Goal: Task Accomplishment & Management: Manage account settings

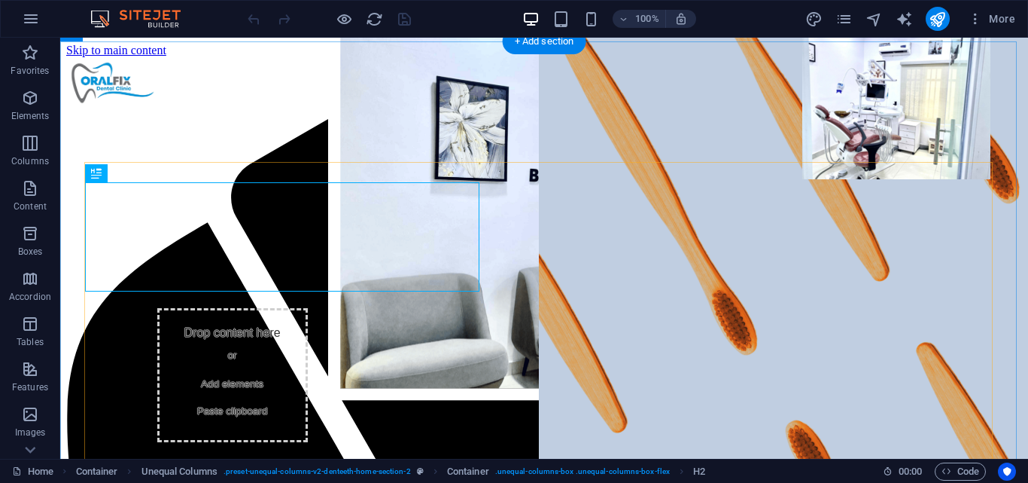
scroll to position [751, 0]
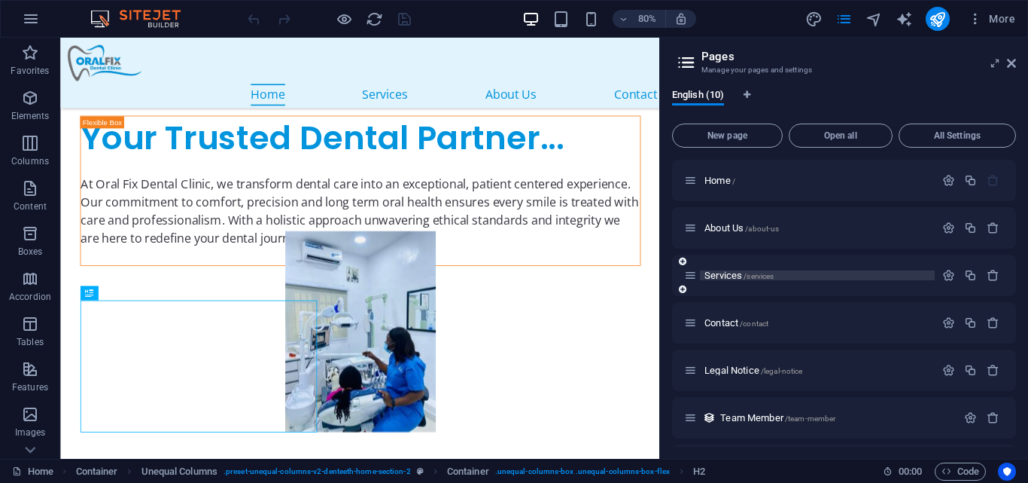
click at [0, 0] on span "Services /services" at bounding box center [0, 0] width 0 height 0
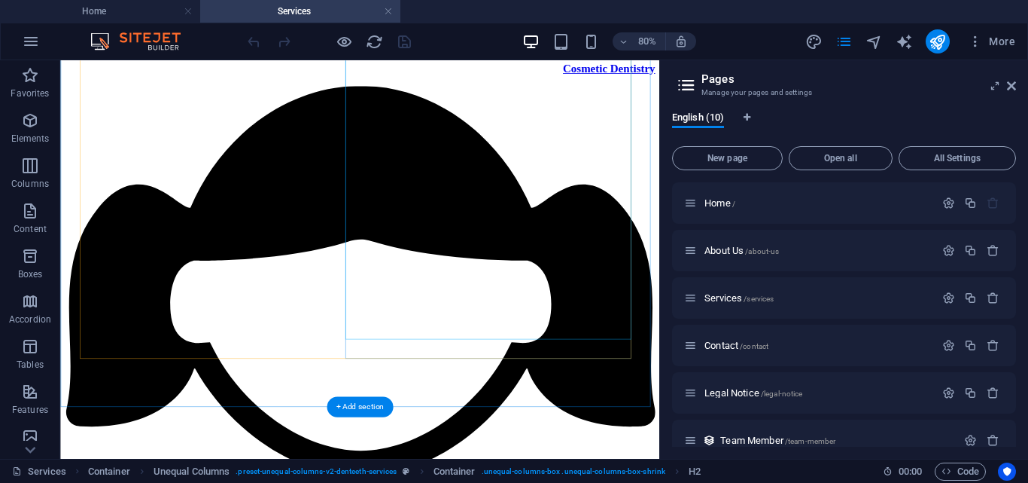
scroll to position [3859, 0]
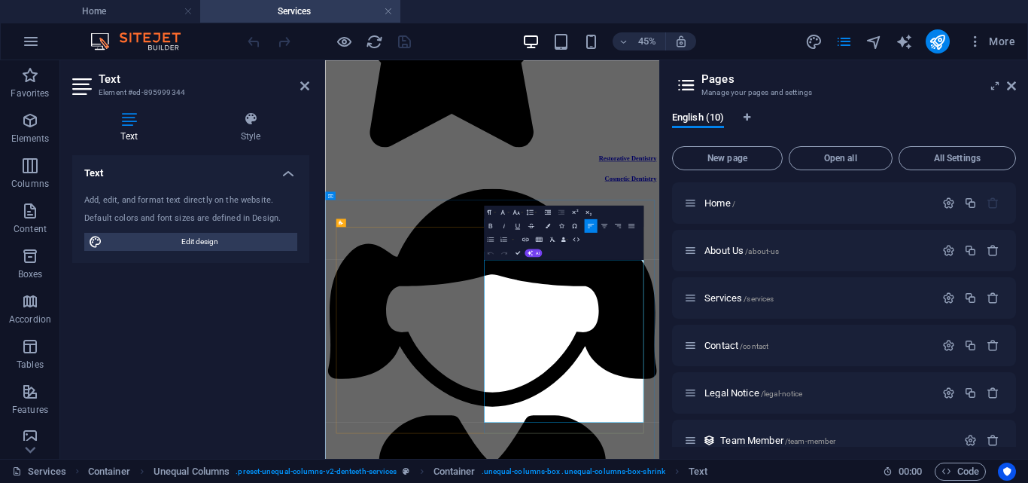
scroll to position [3611, 0]
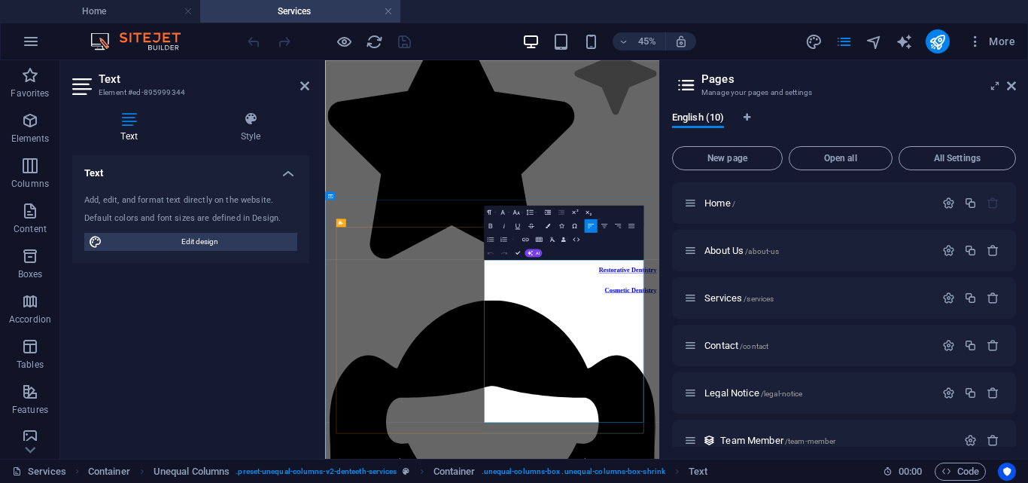
click at [1019, 84] on aside "Pages Manage your pages and settings English (10) New page Open all All Setting…" at bounding box center [843, 259] width 369 height 398
click at [1017, 84] on aside "Pages Manage your pages and settings English (10) New page Open all All Setting…" at bounding box center [843, 259] width 369 height 398
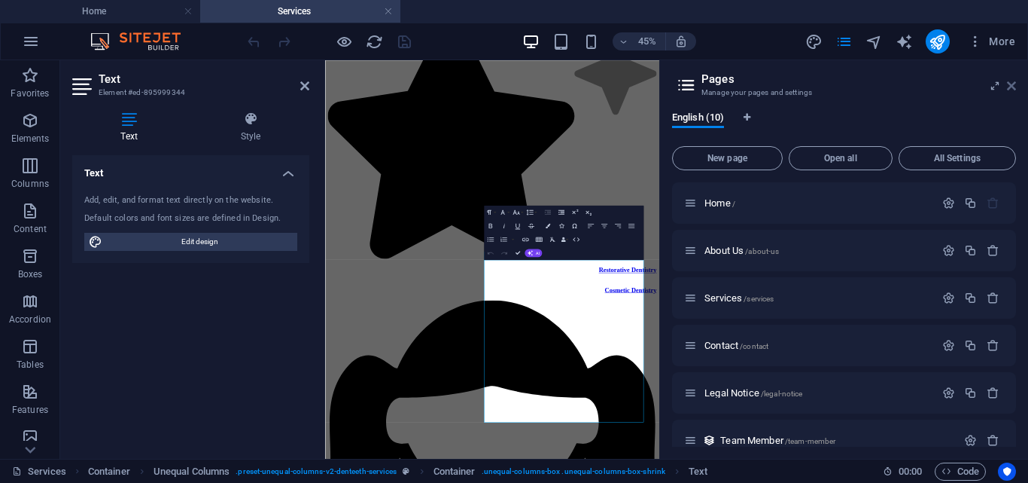
click at [0, 0] on icon at bounding box center [0, 0] width 0 height 0
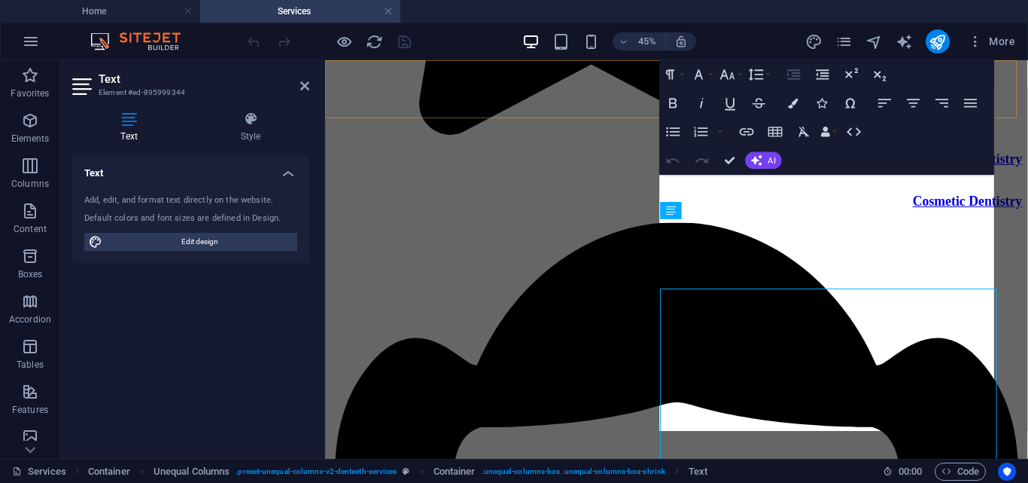
scroll to position [3813, 0]
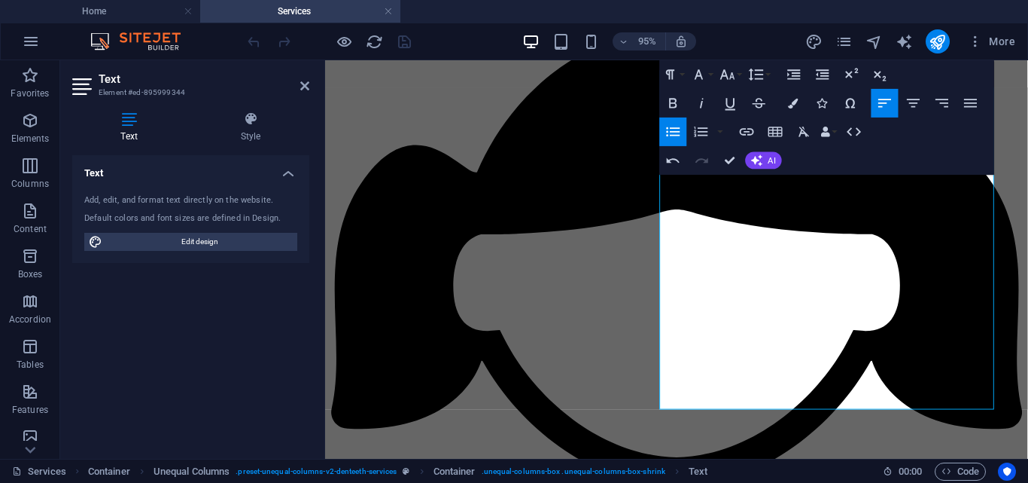
click at [747, 151] on div "Undo Redo Confirm (Ctrl+⏎) AI Improve Make shorter Make longer Fix spelling & g…" at bounding box center [720, 160] width 123 height 29
click at [0, 0] on icon at bounding box center [0, 0] width 0 height 0
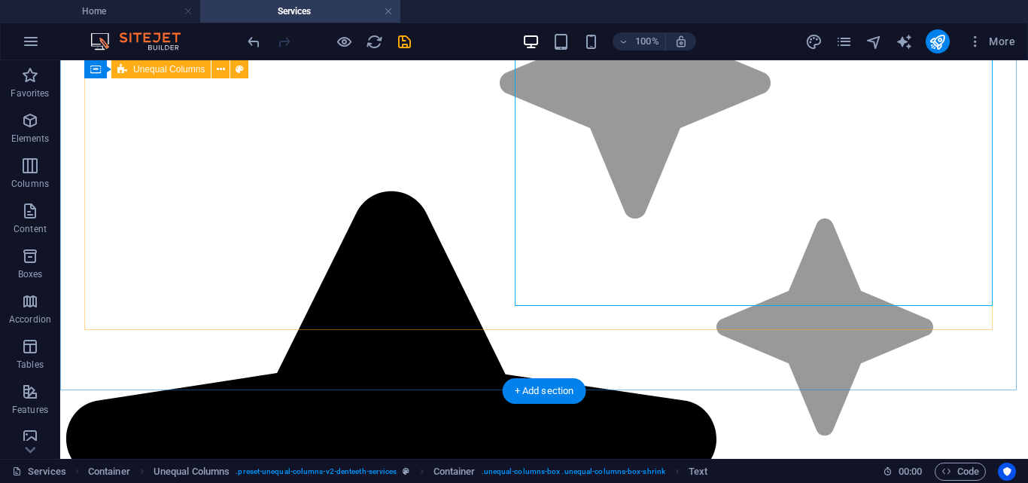
scroll to position [3206, 0]
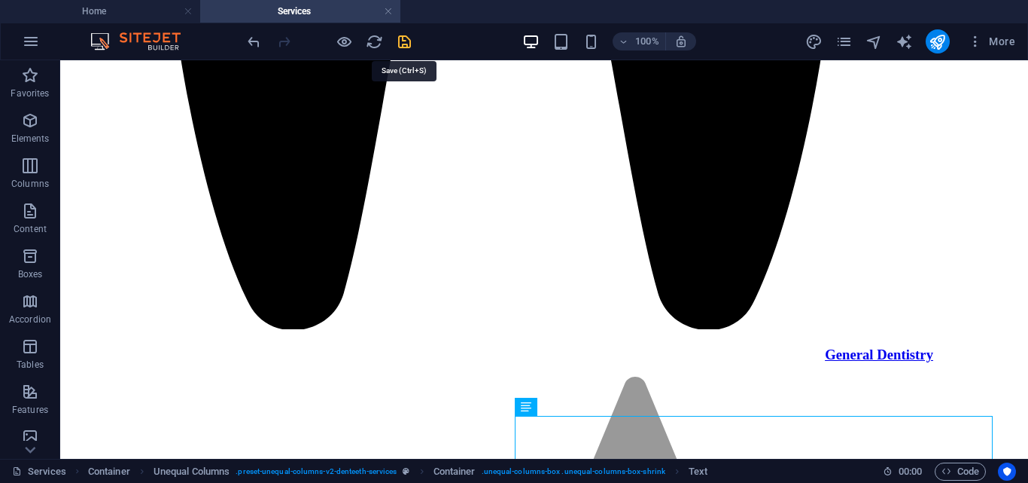
click at [0, 0] on icon "save" at bounding box center [0, 0] width 0 height 0
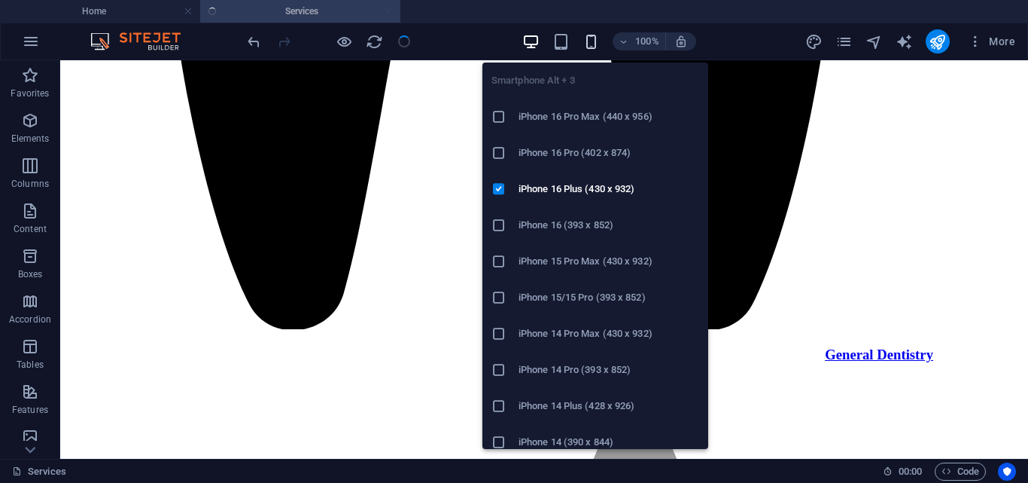
click at [589, 45] on icon "button" at bounding box center [591, 41] width 17 height 17
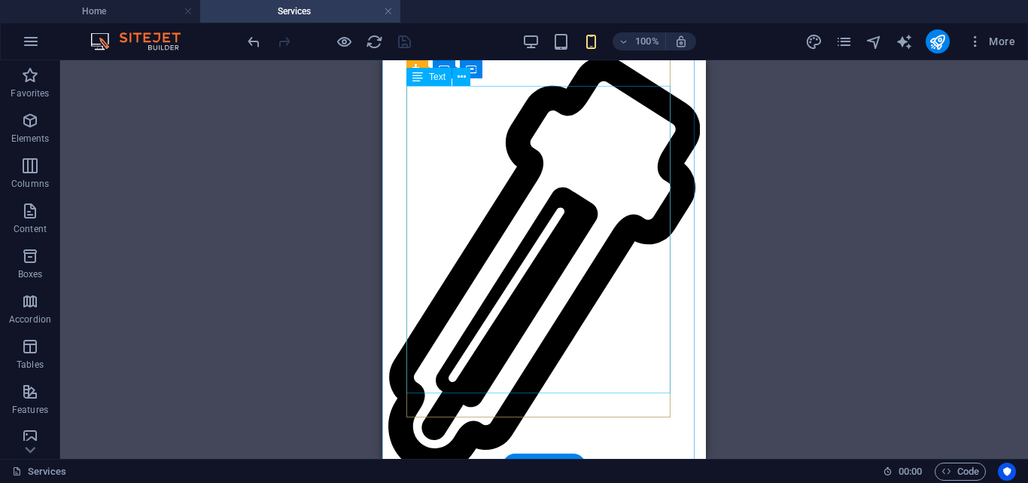
scroll to position [4752, 0]
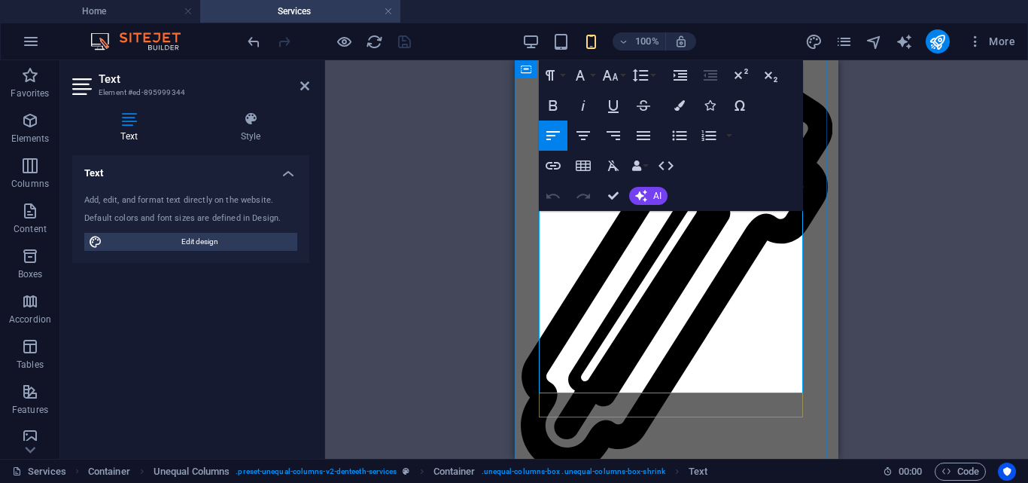
drag, startPoint x: 541, startPoint y: 315, endPoint x: 786, endPoint y: 309, distance: 245.5
click at [676, 139] on icon "button" at bounding box center [680, 135] width 18 height 18
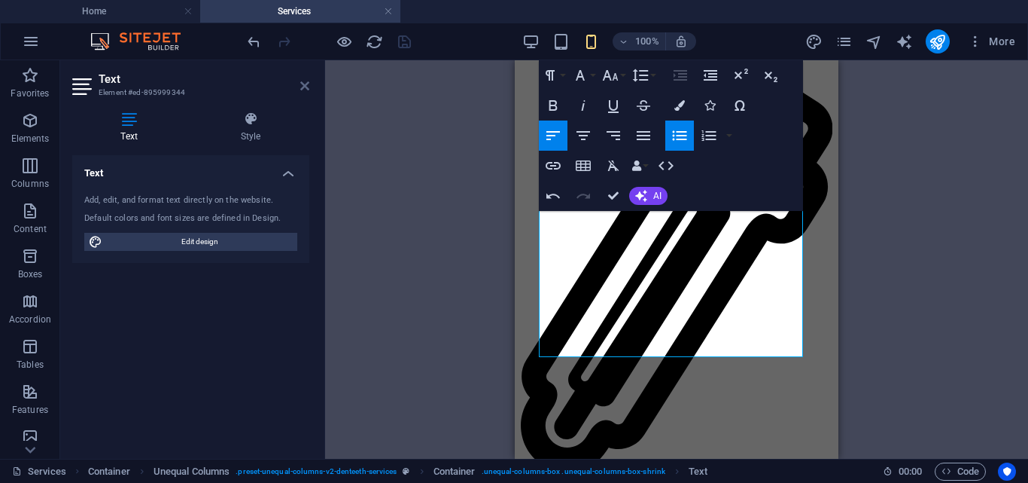
click at [302, 87] on icon at bounding box center [304, 86] width 9 height 12
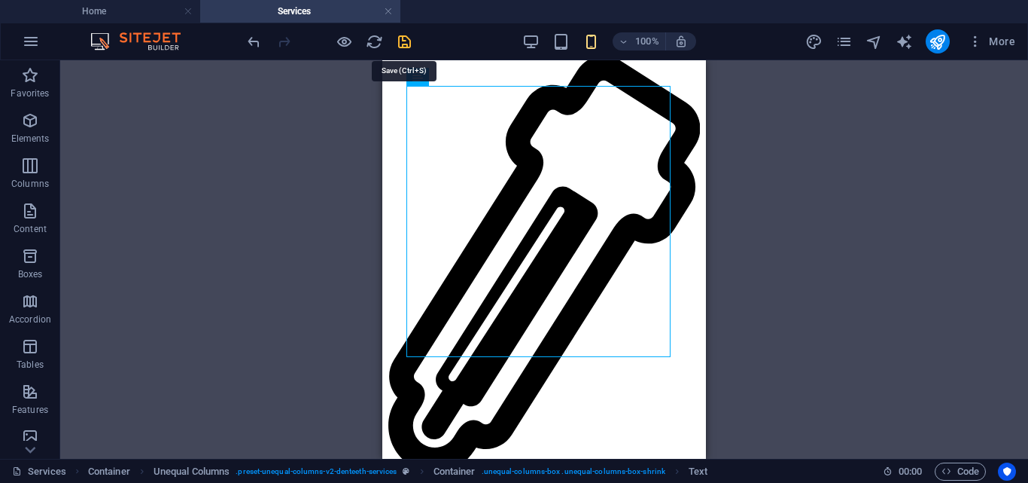
click at [403, 37] on icon "save" at bounding box center [404, 41] width 17 height 17
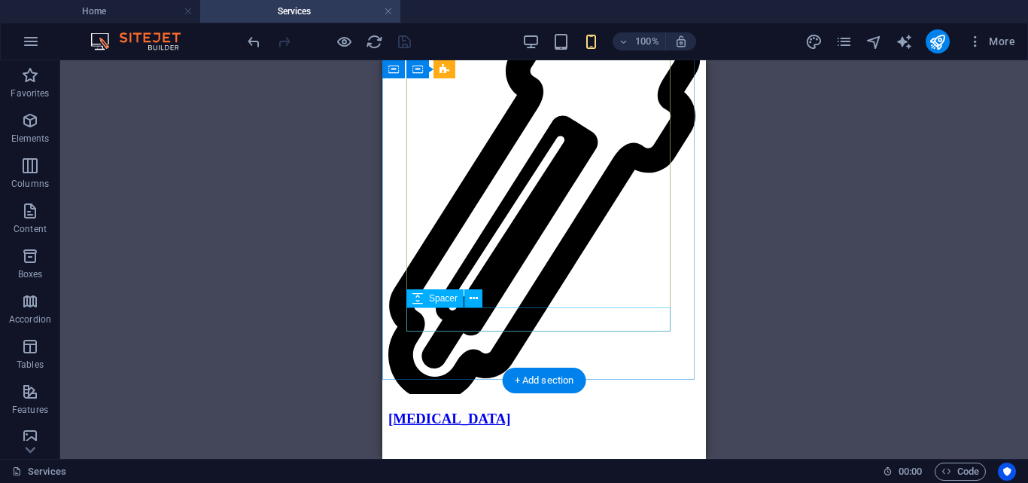
scroll to position [4825, 0]
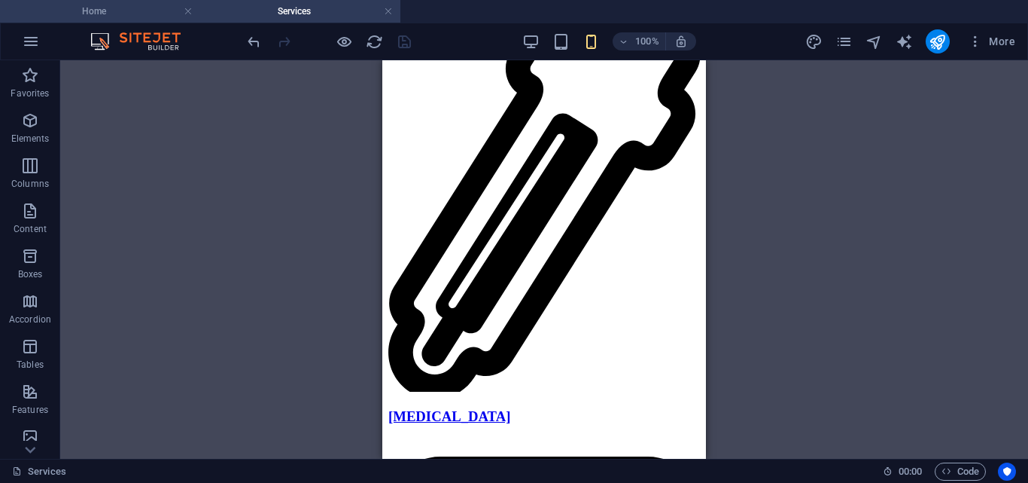
click at [136, 8] on h4 "Home" at bounding box center [100, 11] width 200 height 17
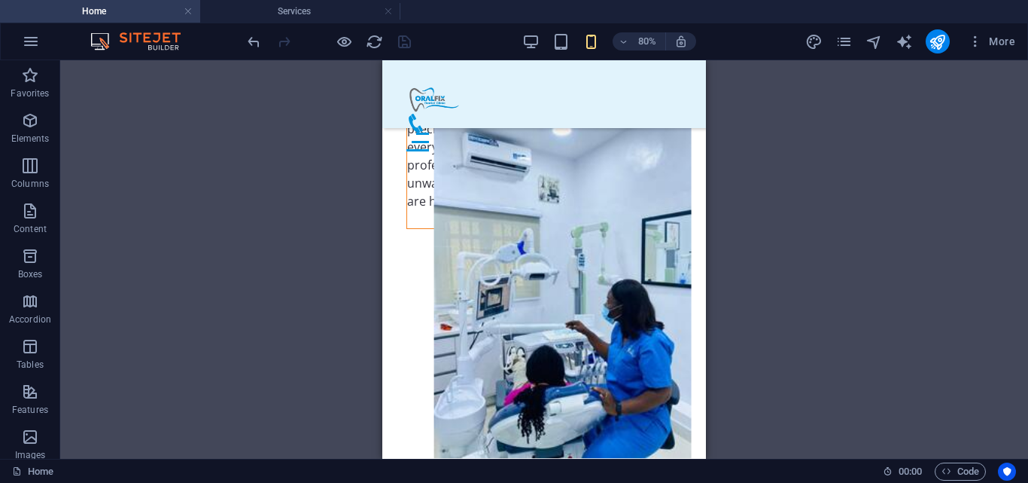
scroll to position [0, 0]
click at [305, 15] on h4 "Services" at bounding box center [300, 11] width 200 height 17
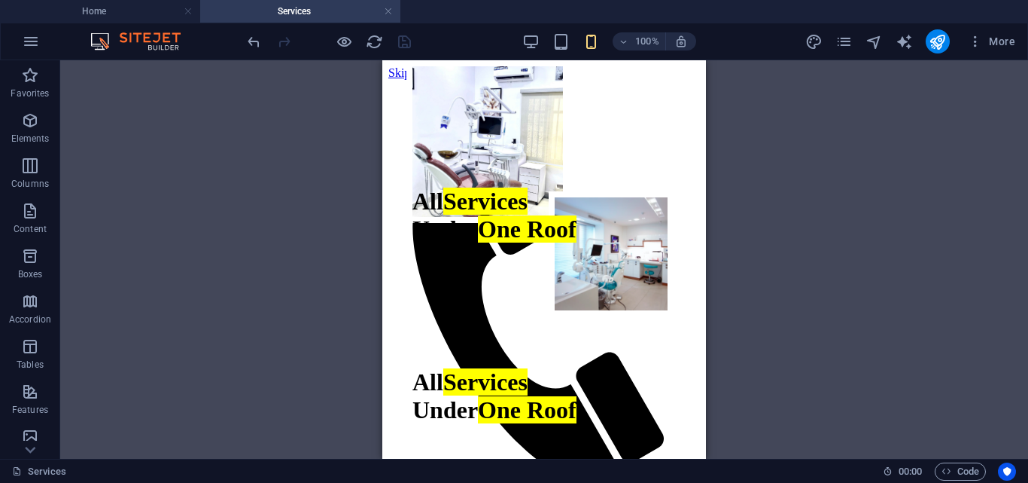
scroll to position [4825, 0]
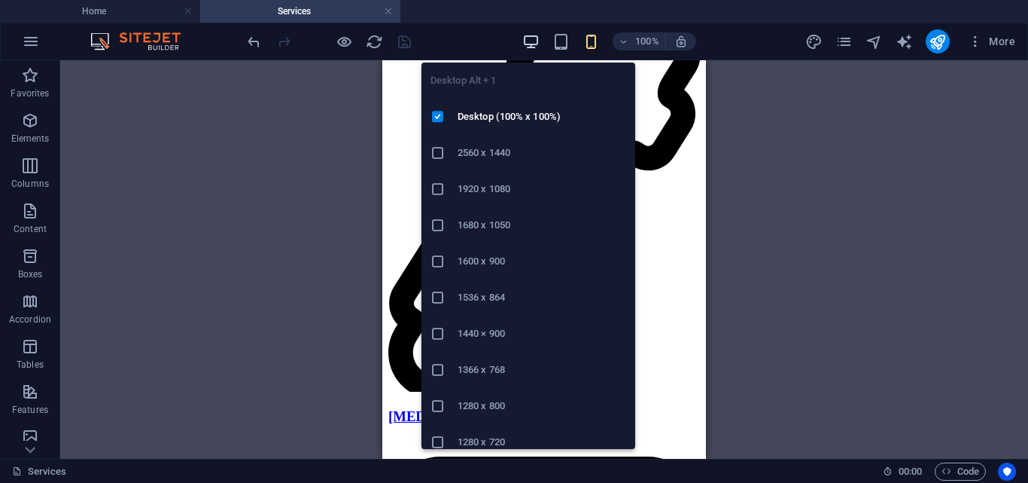
click at [532, 42] on icon "button" at bounding box center [530, 41] width 17 height 17
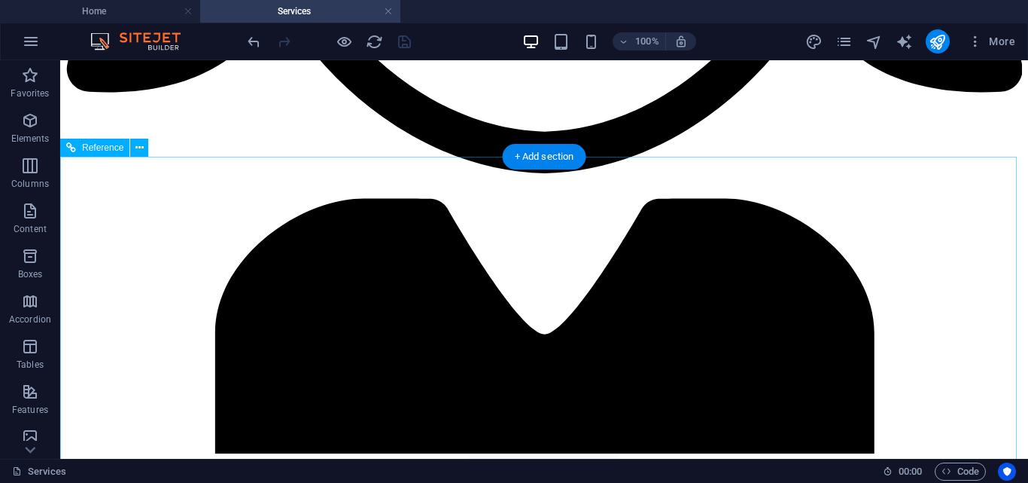
scroll to position [5008, 0]
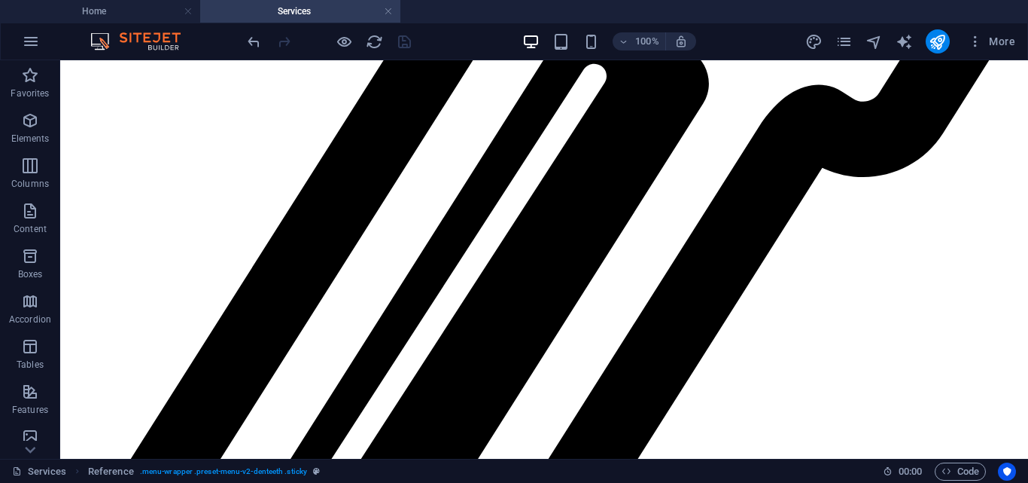
scroll to position [6131, 0]
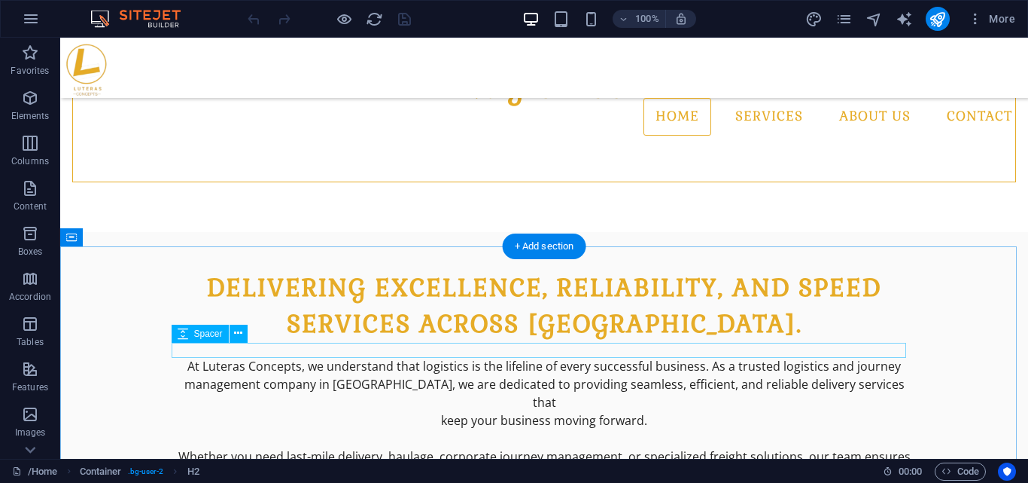
scroll to position [656, 0]
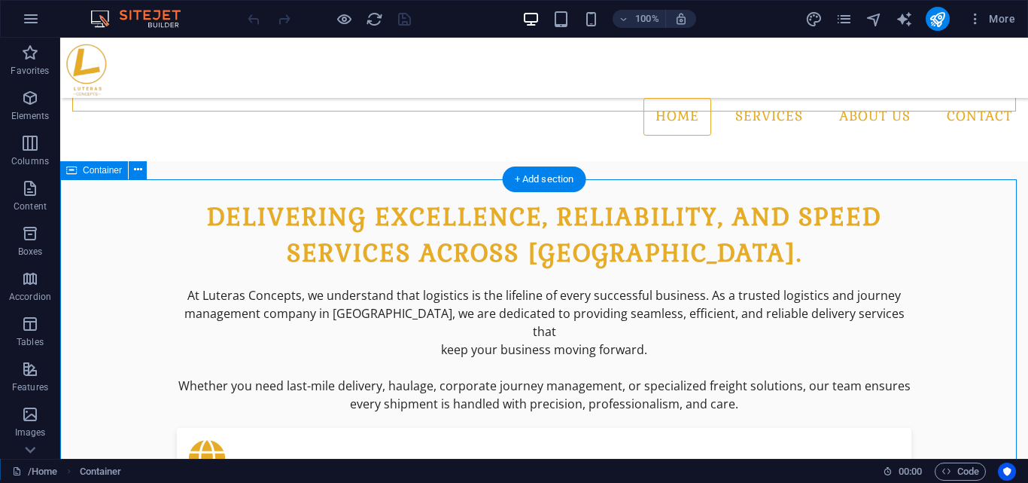
scroll to position [623, 0]
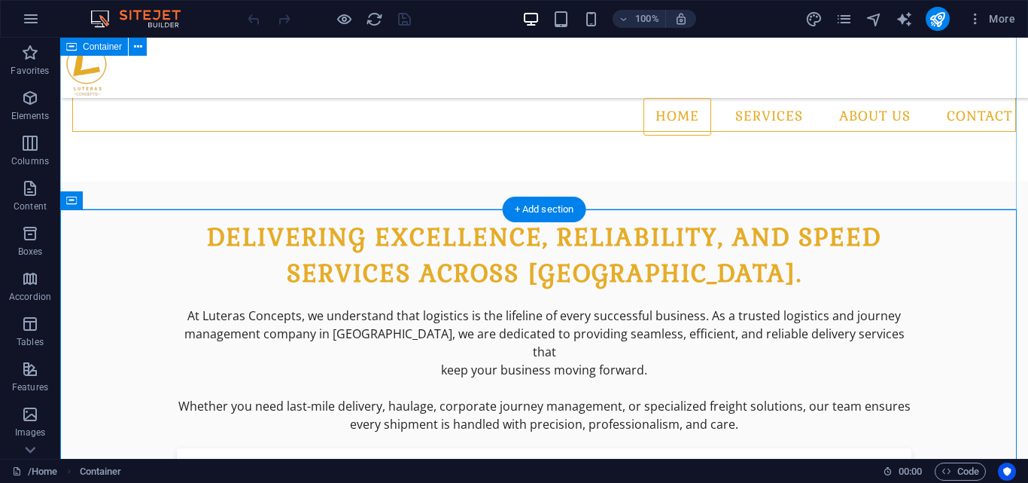
click at [118, 181] on div "Delivering Excellence, Reliability, and Speed Services Across Nigeria. At Luter…" at bounding box center [544, 451] width 968 height 540
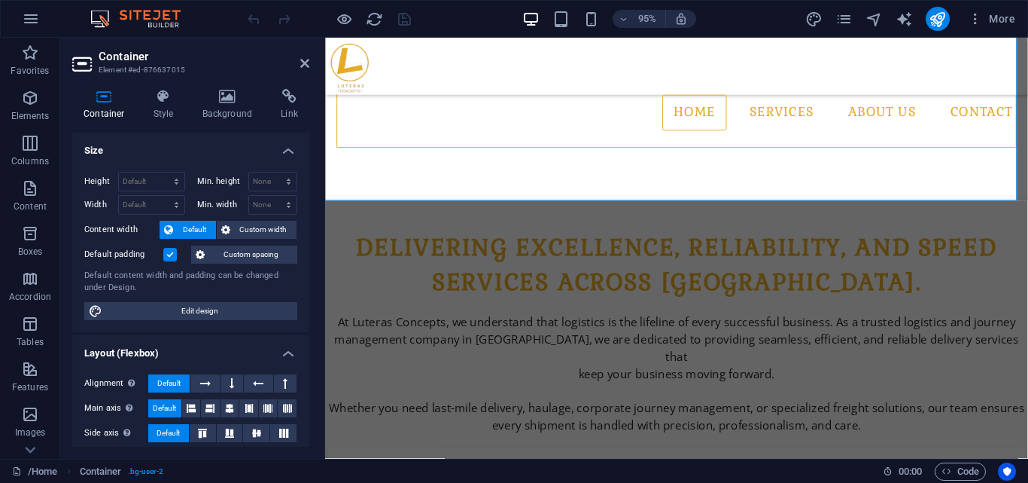
scroll to position [644, 0]
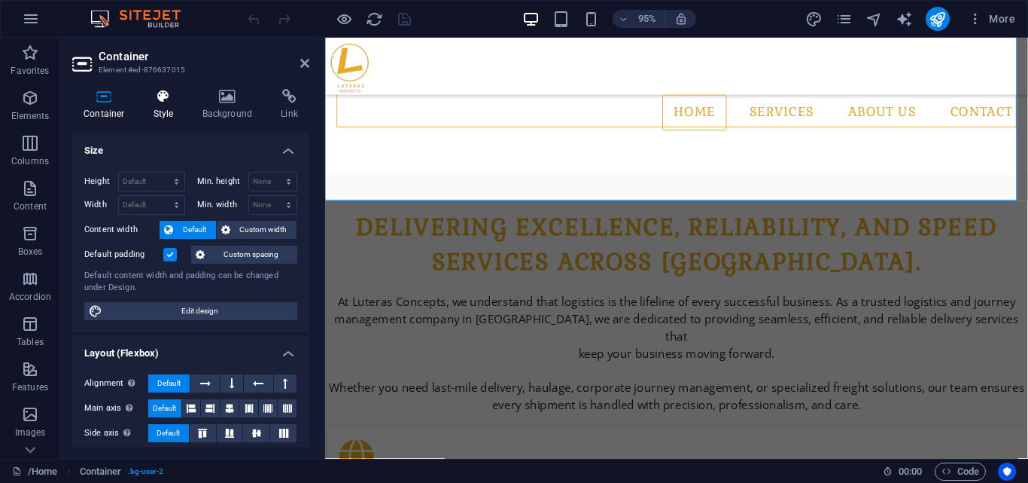
click at [161, 111] on h4 "Style" at bounding box center [166, 105] width 49 height 32
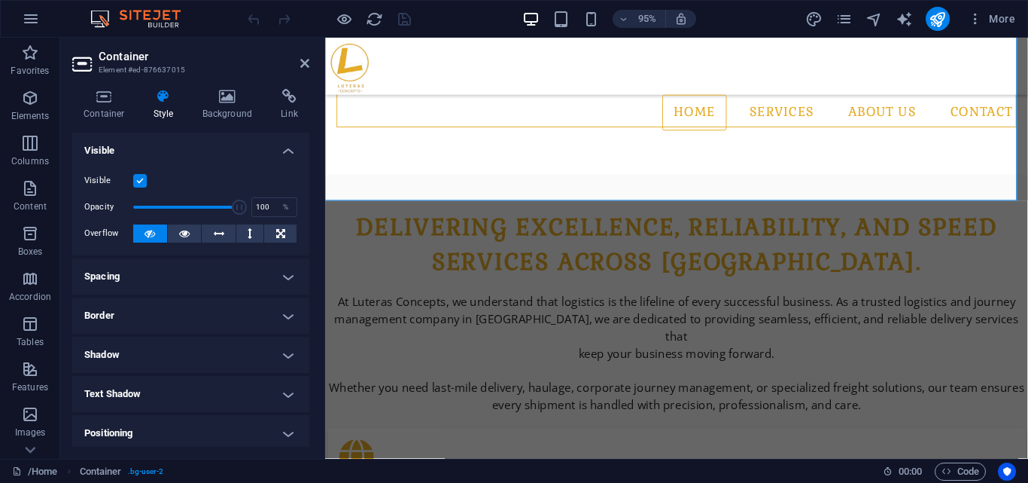
click at [164, 277] on h4 "Spacing" at bounding box center [190, 276] width 237 height 36
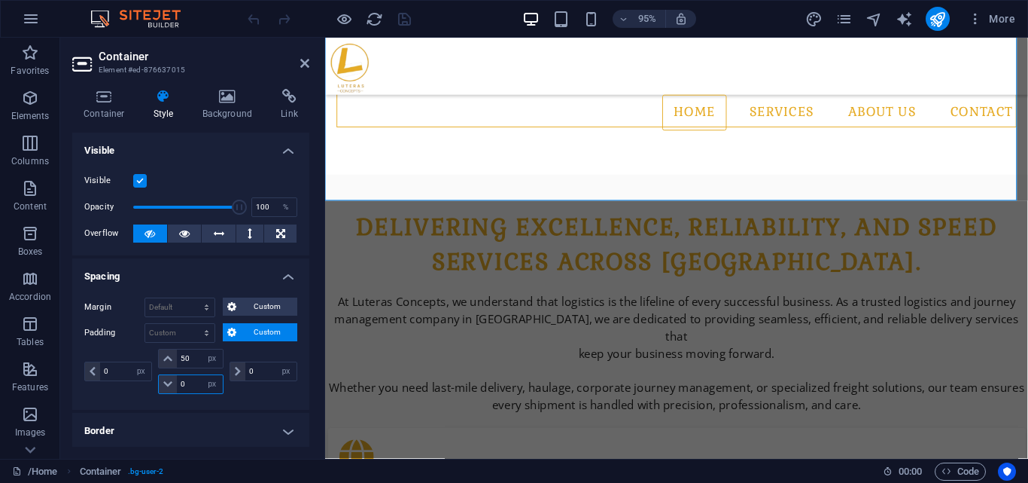
click at [196, 384] on input "0" at bounding box center [199, 384] width 45 height 18
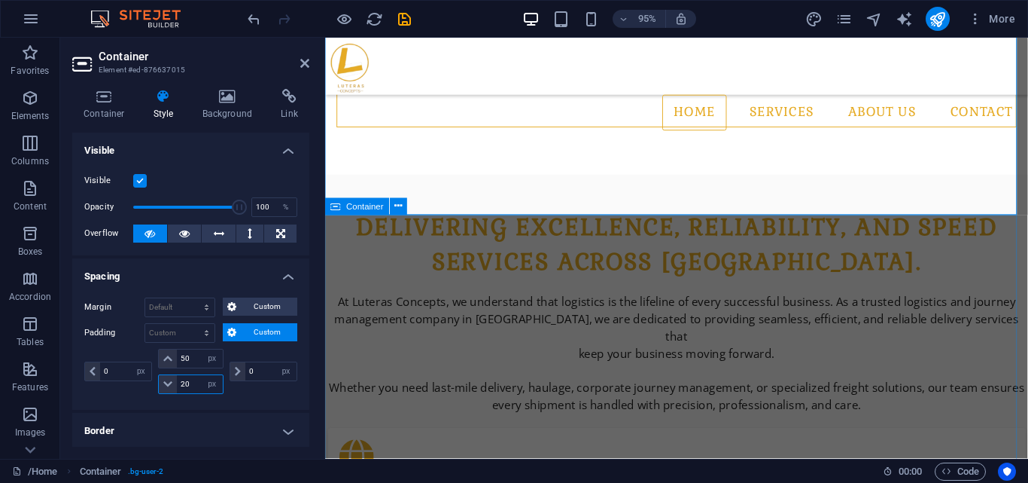
type input "20"
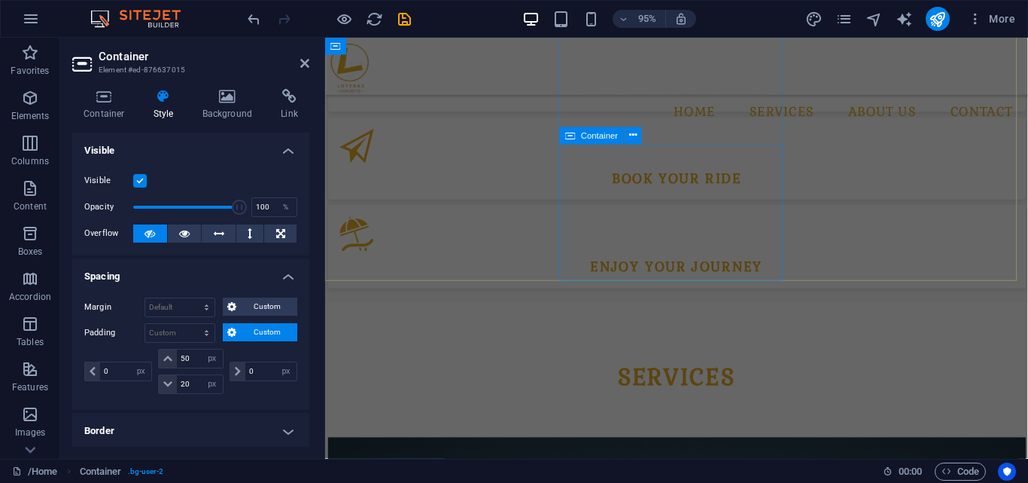
scroll to position [877, 0]
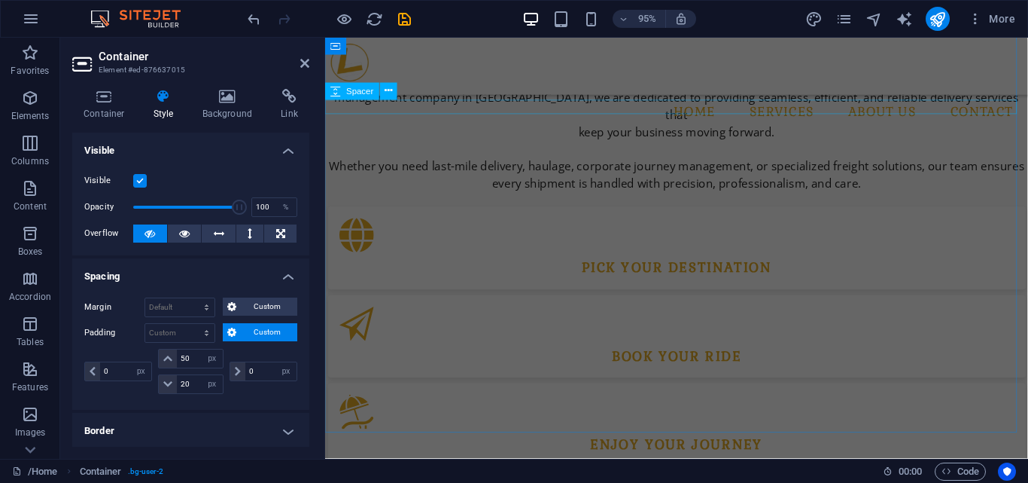
drag, startPoint x: 524, startPoint y: 107, endPoint x: 787, endPoint y: 157, distance: 267.5
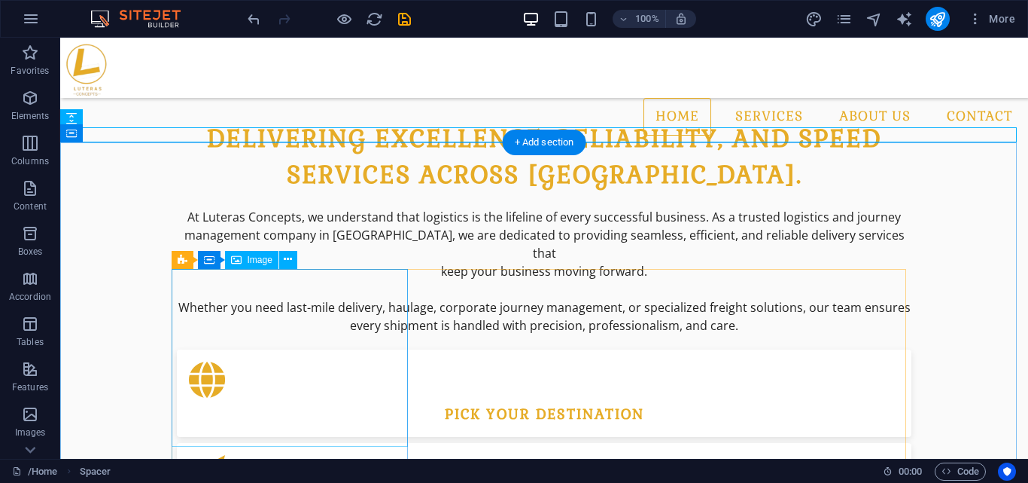
scroll to position [722, 0]
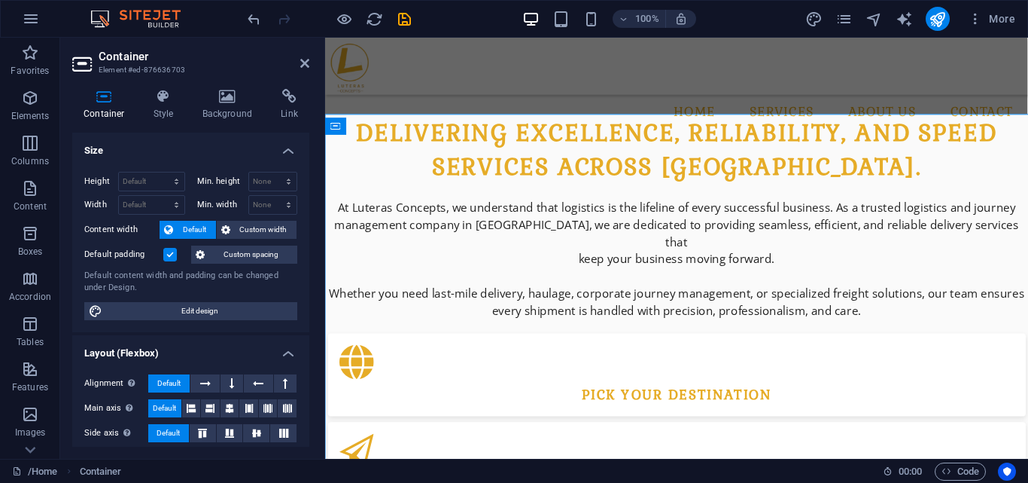
scroll to position [744, 0]
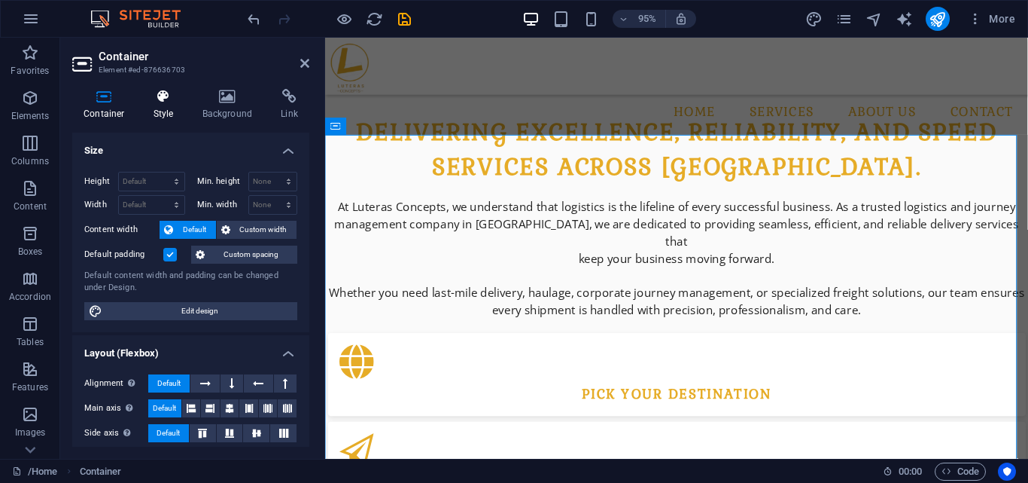
click at [166, 97] on icon at bounding box center [163, 96] width 43 height 15
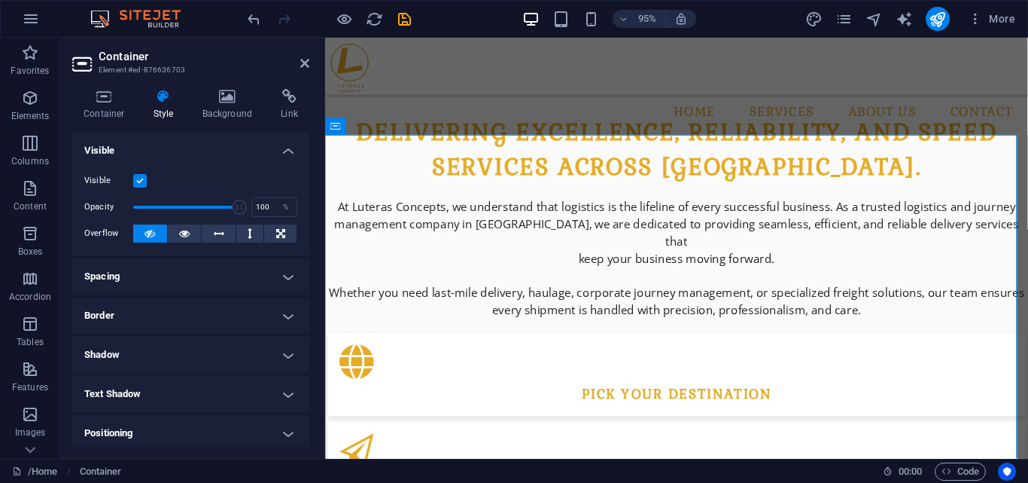
click at [166, 265] on h4 "Spacing" at bounding box center [190, 276] width 237 height 36
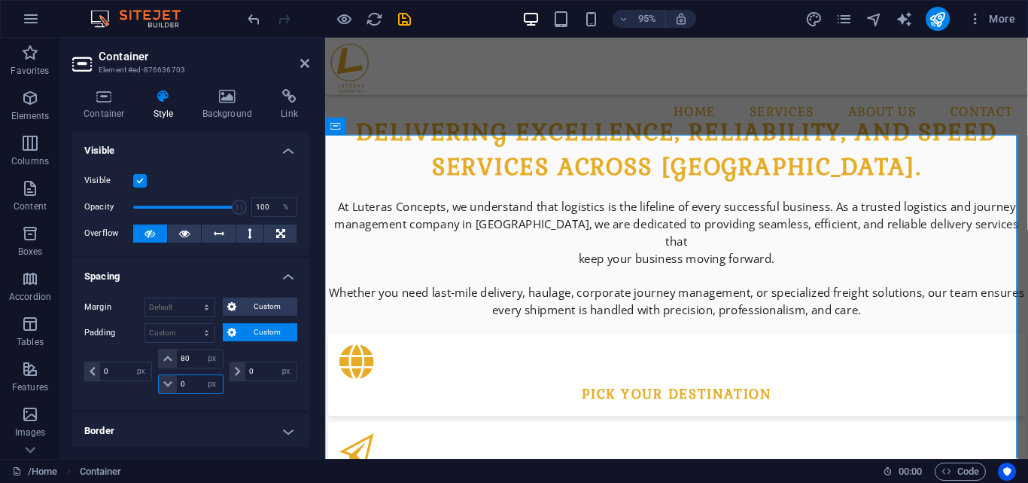
click at [194, 383] on input "0" at bounding box center [199, 384] width 45 height 18
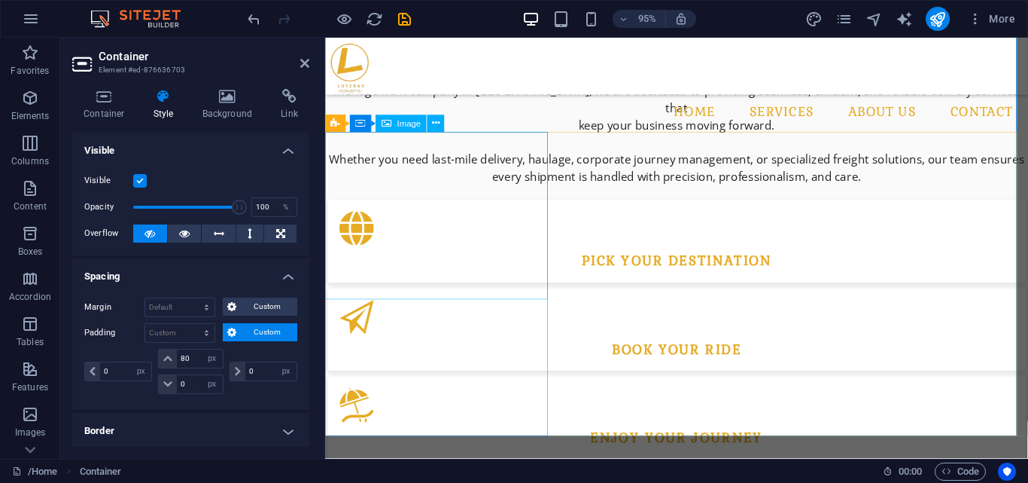
scroll to position [886, 0]
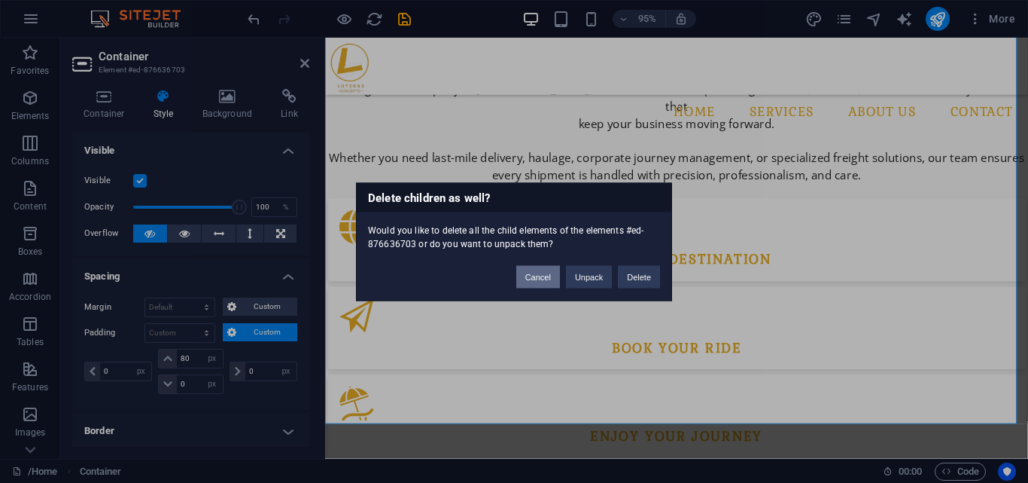
click at [544, 280] on button "Cancel" at bounding box center [538, 276] width 44 height 23
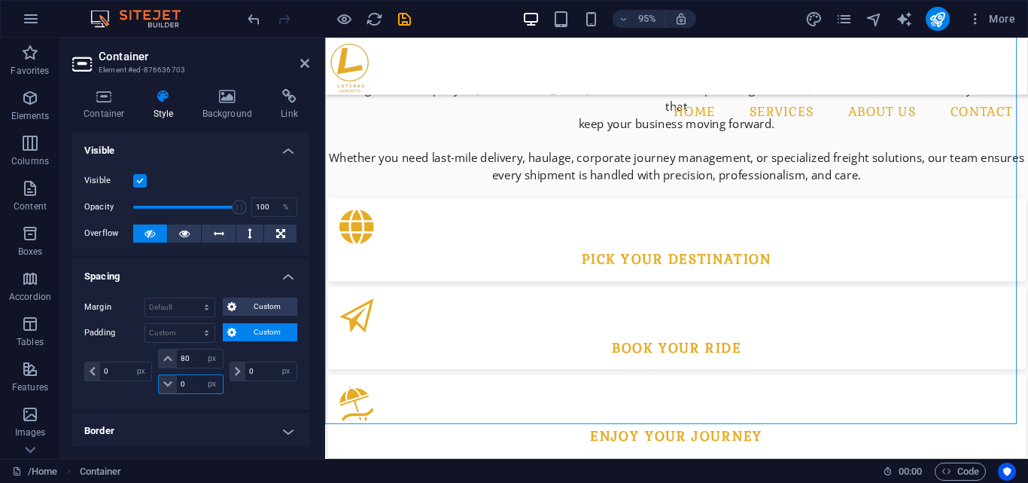
click at [185, 388] on input "0" at bounding box center [199, 384] width 45 height 18
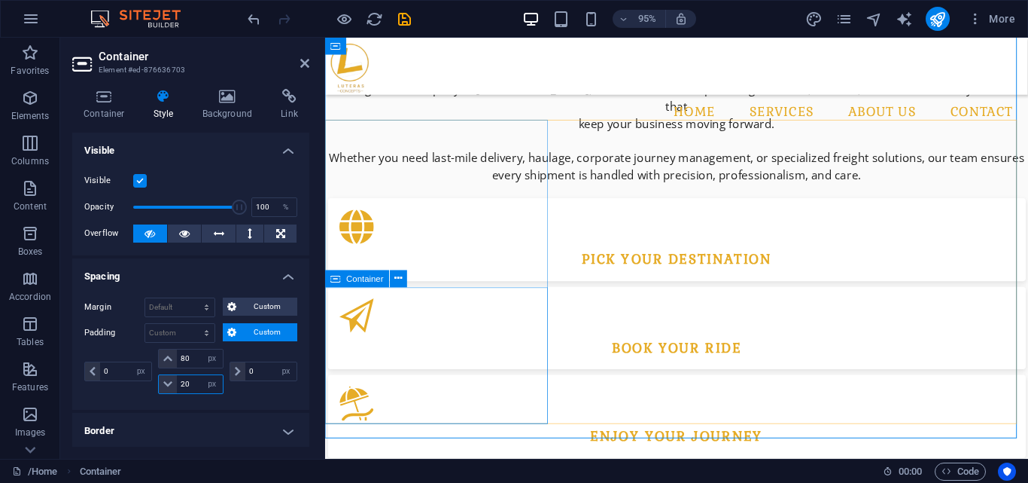
type input "20"
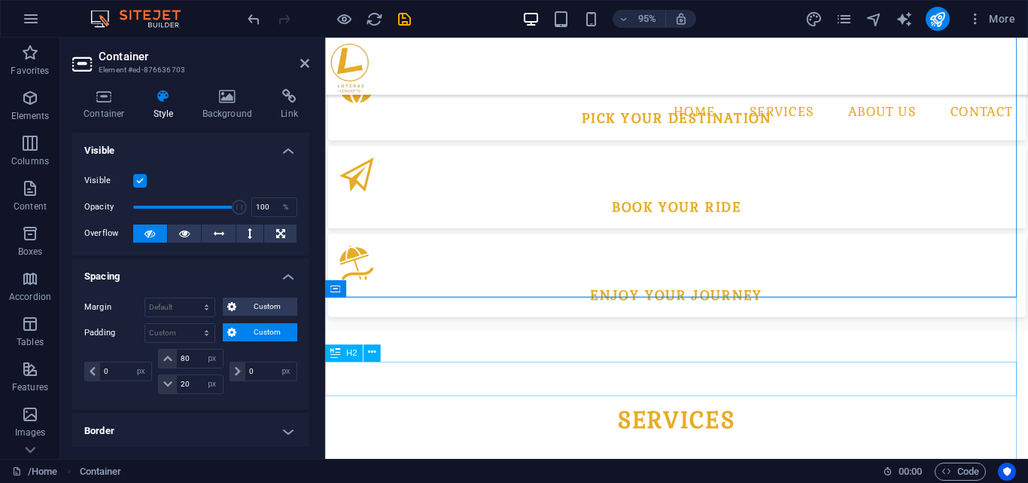
scroll to position [1034, 0]
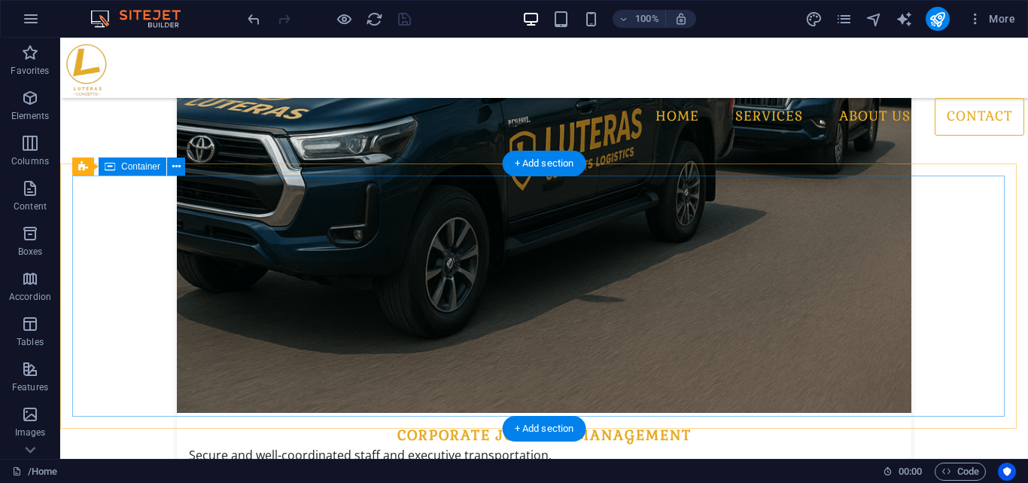
scroll to position [3104, 0]
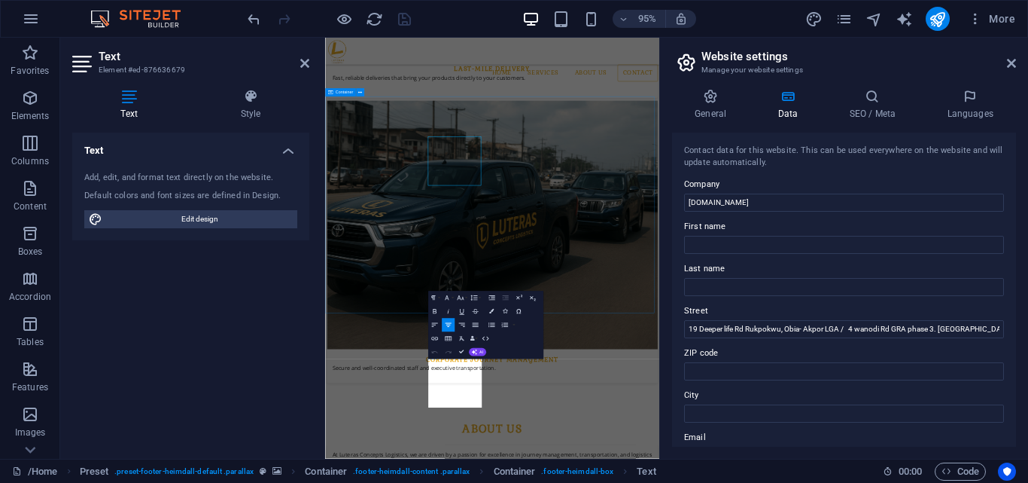
scroll to position [3127, 0]
click at [849, 331] on input "19 Deeper life Rd Rukpokwu, Obia- Akpor LGA / 4 wanodi Rd GRA phase 3. Port Har…" at bounding box center [844, 329] width 320 height 18
click at [839, 328] on input "19 Deeper life Rd Rukpokwu, Obia- Akpor LGA & 4 wanodi Rd GRA phase 3. Port Har…" at bounding box center [844, 329] width 320 height 18
click at [941, 328] on input "19 Deeper life Rd Rukpokwu, Obia- Akpor LGA & 4 wanodi Rd GRA phase 3. Port Har…" at bounding box center [844, 329] width 320 height 18
click at [842, 334] on input "19 Deeper life Rd Rukpokwu, Obia- Akpor LGA & 4 wanodi Rd GRA phase 3. Port Har…" at bounding box center [844, 329] width 320 height 18
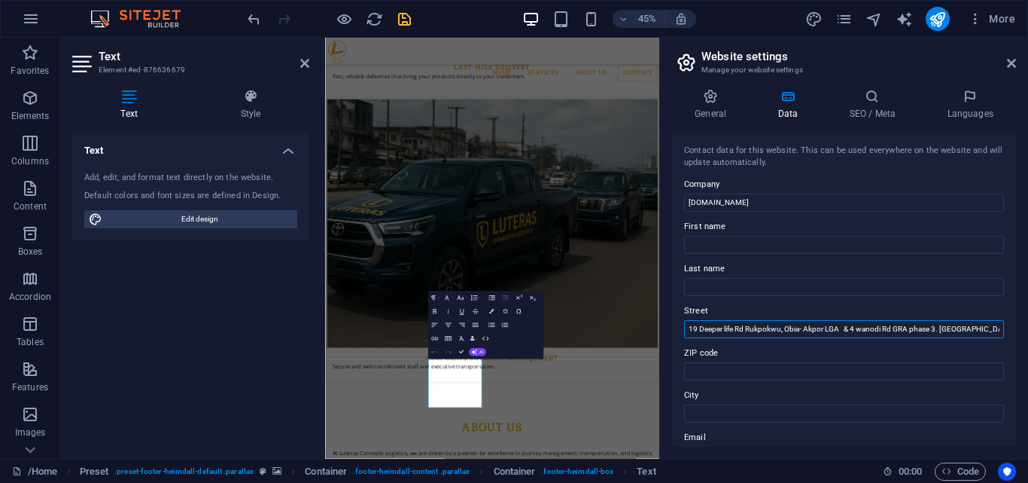
click at [842, 334] on input "19 Deeper life Rd Rukpokwu, Obia- Akpor LGA & 4 wanodi Rd GRA phase 3. Port Har…" at bounding box center [844, 329] width 320 height 18
drag, startPoint x: 842, startPoint y: 331, endPoint x: 672, endPoint y: 323, distance: 170.3
click at [672, 323] on div "Contact data for this website. This can be used everywhere on the website and w…" at bounding box center [844, 290] width 344 height 314
paste input "19 Deeper life Rd Rukpokwu, Obia- Akpor LGA Port Harcourt ."
click at [901, 329] on input "19 Deeper life Rd Rukpokwu, Obia- Akpor LGA Port Harcourt . & 4 wanodi Rd GRA p…" at bounding box center [844, 329] width 320 height 18
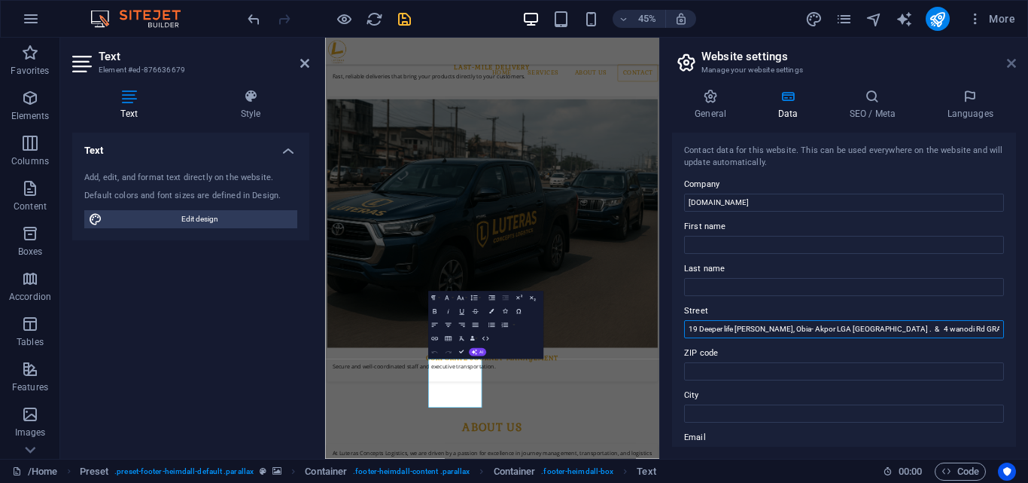
type input "19 Deeper life Rd Rukpokwu, Obia- Akpor LGA Port Harcourt . & 4 wanodi Rd GRA p…"
click at [1013, 59] on icon at bounding box center [1011, 63] width 9 height 12
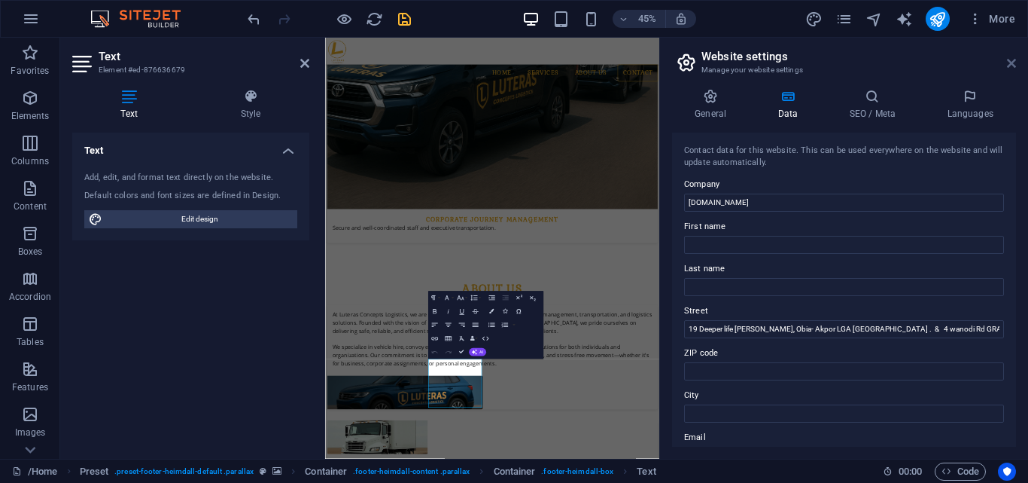
scroll to position [3131, 0]
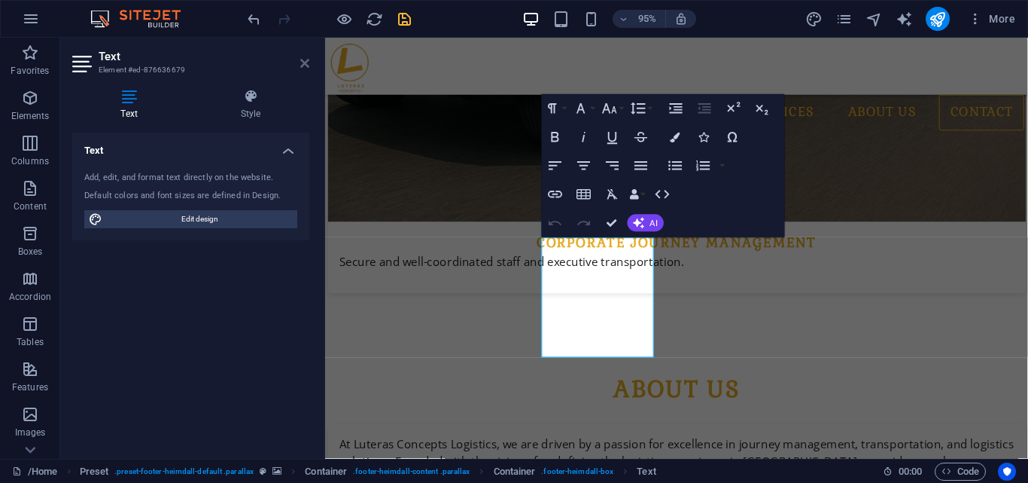
click at [308, 63] on icon at bounding box center [304, 63] width 9 height 12
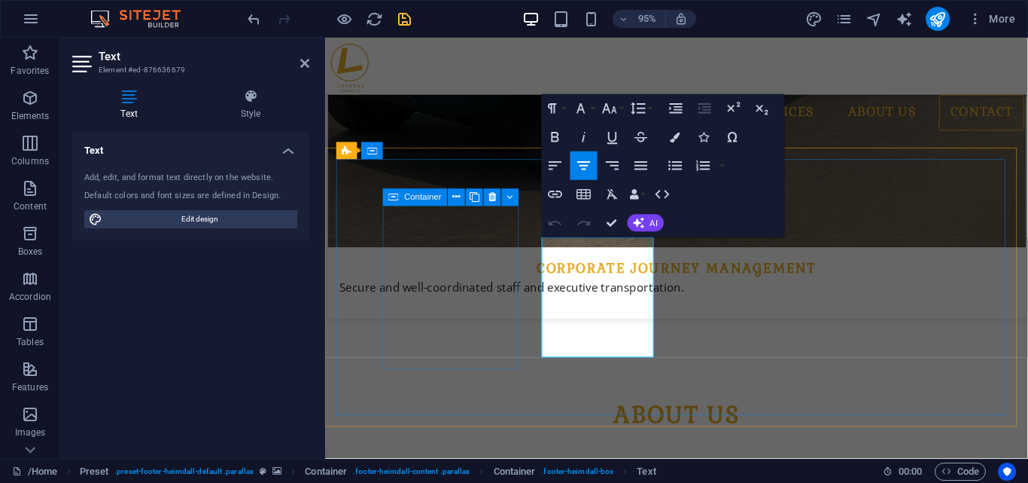
scroll to position [3131, 0]
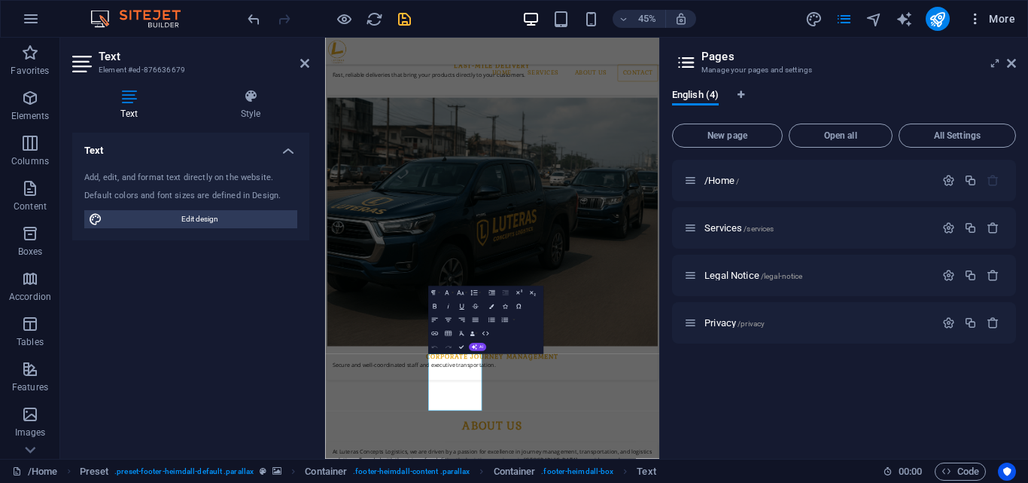
click at [973, 23] on icon "button" at bounding box center [975, 18] width 15 height 15
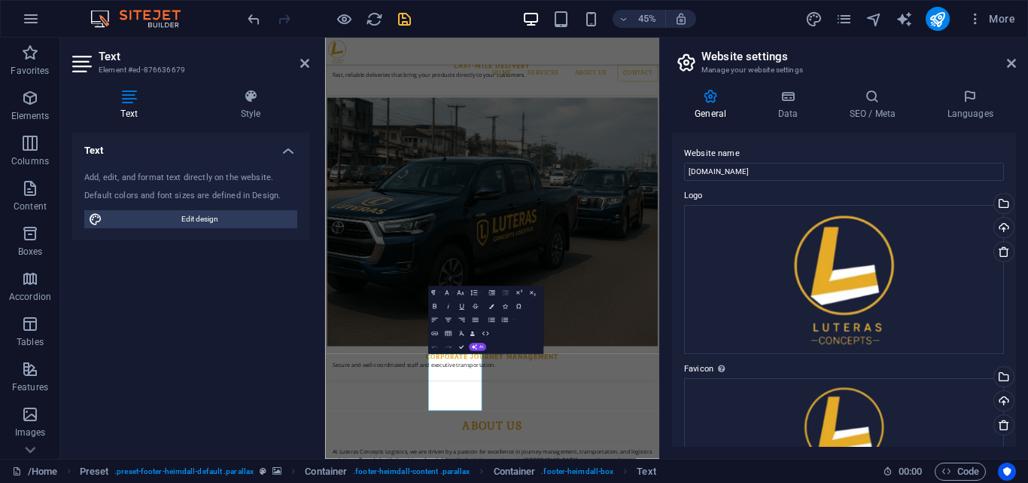
scroll to position [3132, 0]
click at [794, 103] on icon at bounding box center [787, 96] width 65 height 15
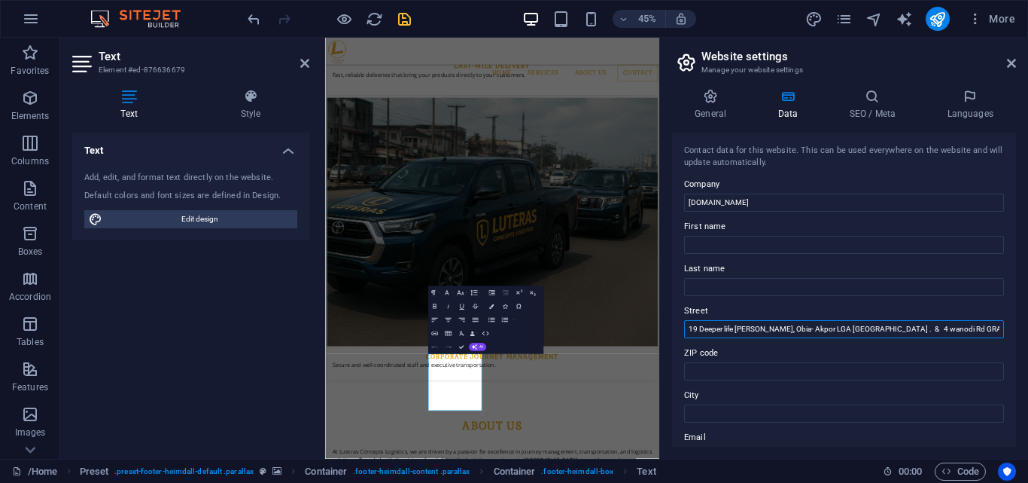
click at [904, 328] on input "19 Deeper life Rd Rukpokwu, Obia- Akpor LGA Port Harcourt . & 4 wanodi Rd GRA p…" at bounding box center [844, 329] width 320 height 18
click at [894, 330] on input "19 Deeper life Rd Rukpokwu, Obia- Akpor LGA Port Harcourt . & 4 wanodi Rd GRA p…" at bounding box center [844, 329] width 320 height 18
type input "19 Deeper life Rd Rukpokwu, Obia- Akpor LGA Port Harcourt . & 4 wanodi Rd GRA p…"
click at [405, 19] on icon "save" at bounding box center [404, 19] width 17 height 17
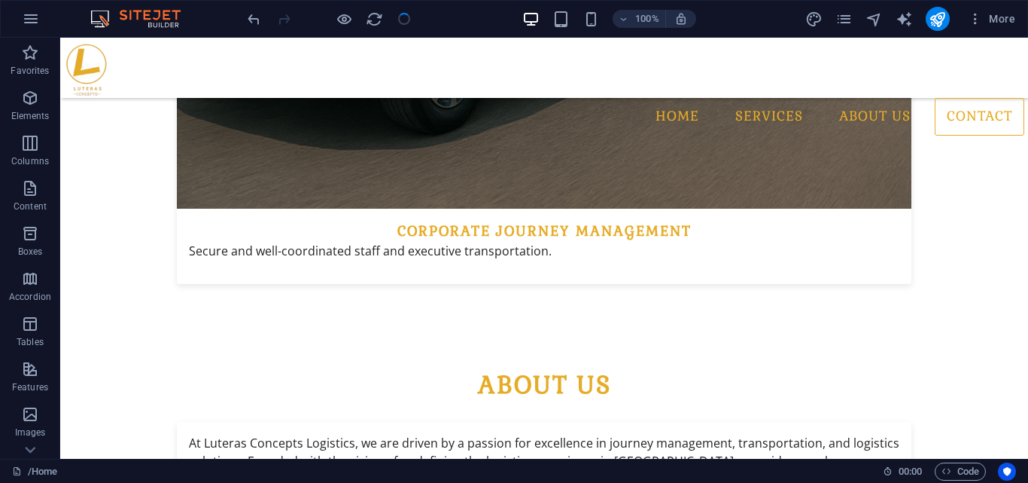
scroll to position [3104, 0]
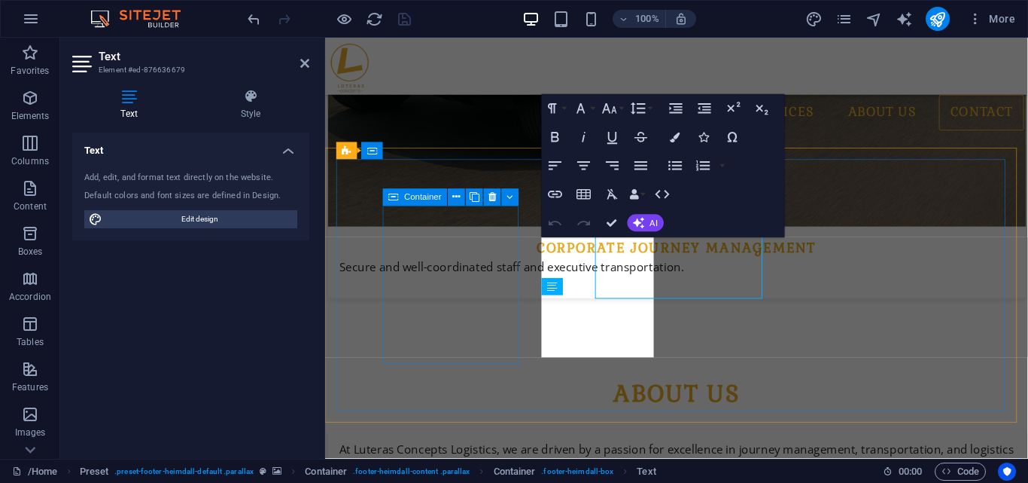
scroll to position [3131, 0]
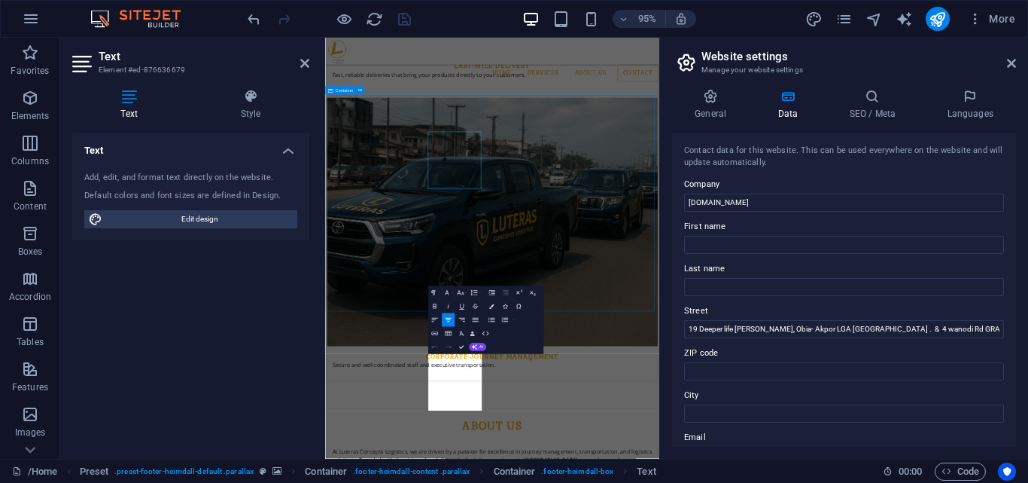
drag, startPoint x: 604, startPoint y: 316, endPoint x: 1074, endPoint y: 355, distance: 471.3
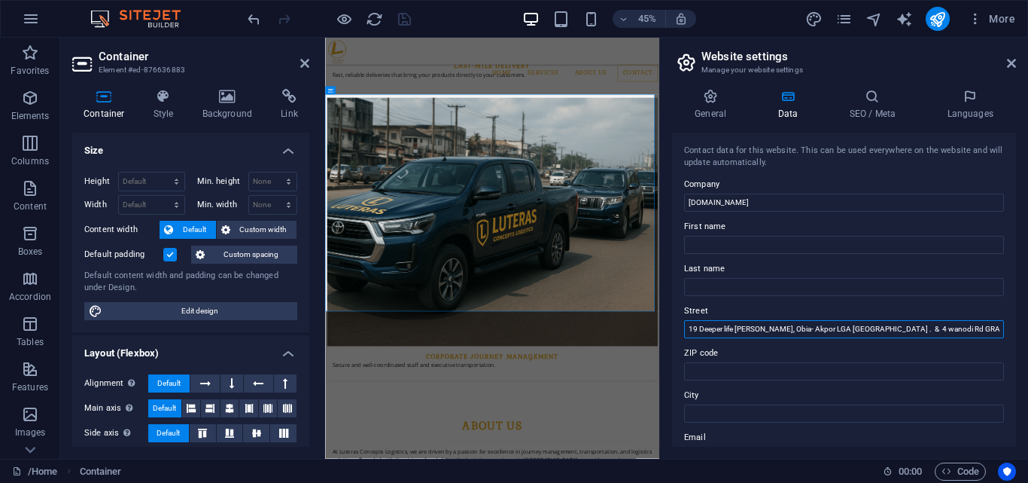
click at [891, 332] on input "19 Deeper life Rd Rukpokwu, Obia- Akpor LGA Port Harcourt . & 4 wanodi Rd GRA p…" at bounding box center [844, 329] width 320 height 18
click at [897, 329] on input "19 Deeper life Rd Rukpokwu, Obia- Akpor LGA Port Harcourt . & 4 wanodi Rd GRA p…" at bounding box center [844, 329] width 320 height 18
click at [889, 331] on input "19 Deeper life Rd Rukpokwu, Obia- Akpor LGA Port Harcourt . & 4 wanodi Rd GRA p…" at bounding box center [844, 329] width 320 height 18
type input "19 Deeper life Rd Rukpokwu, Obia- Akpor LGA Port Harcourt. & 4 wanodi Rd GRA ph…"
click at [1015, 58] on icon at bounding box center [1011, 63] width 9 height 12
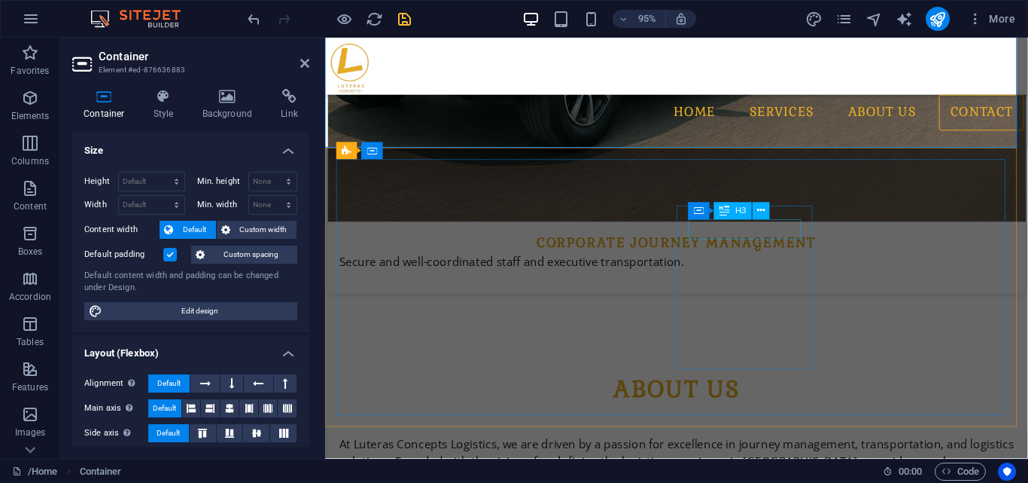
scroll to position [3124, 0]
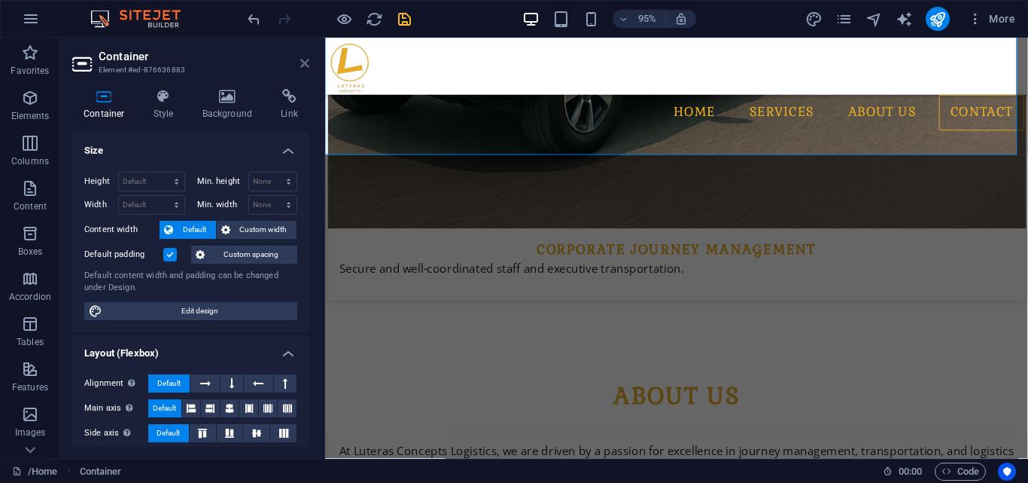
click at [303, 65] on icon at bounding box center [304, 63] width 9 height 12
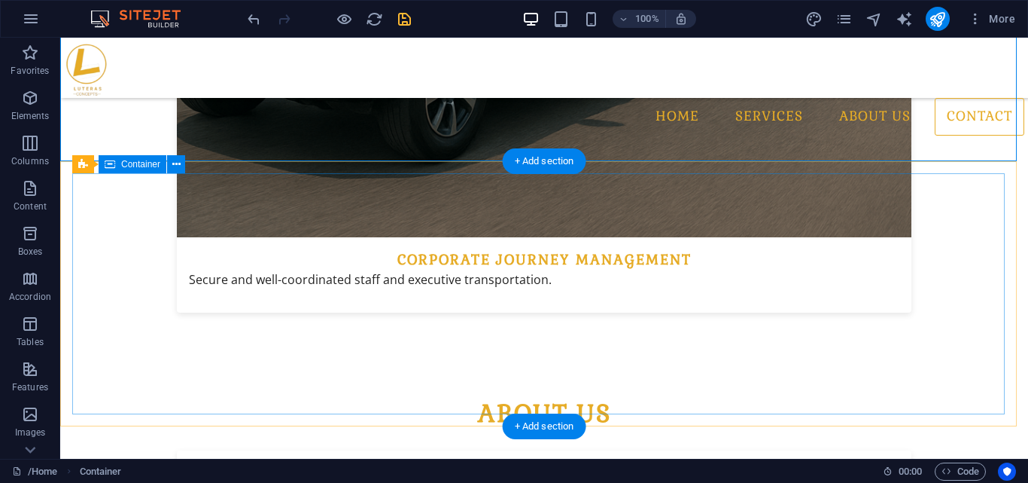
scroll to position [3104, 0]
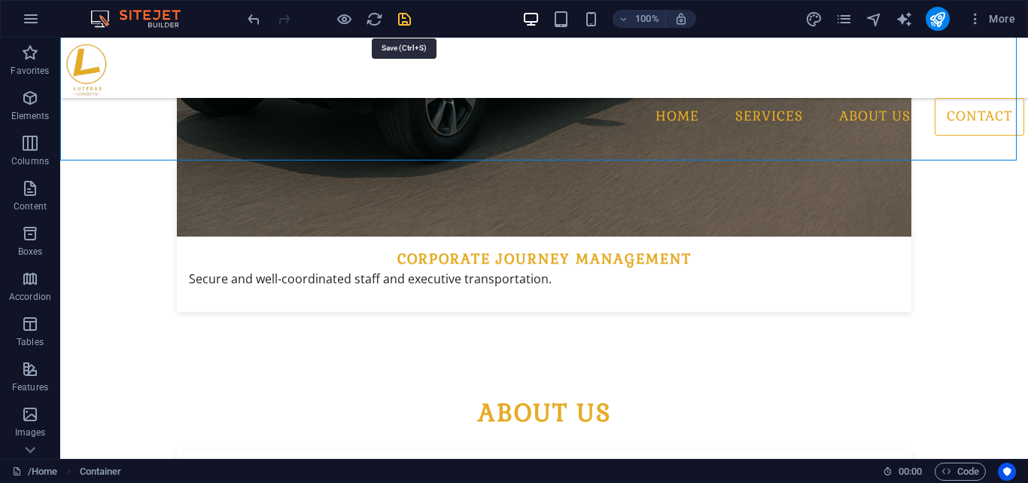
click at [404, 12] on icon "save" at bounding box center [404, 19] width 17 height 17
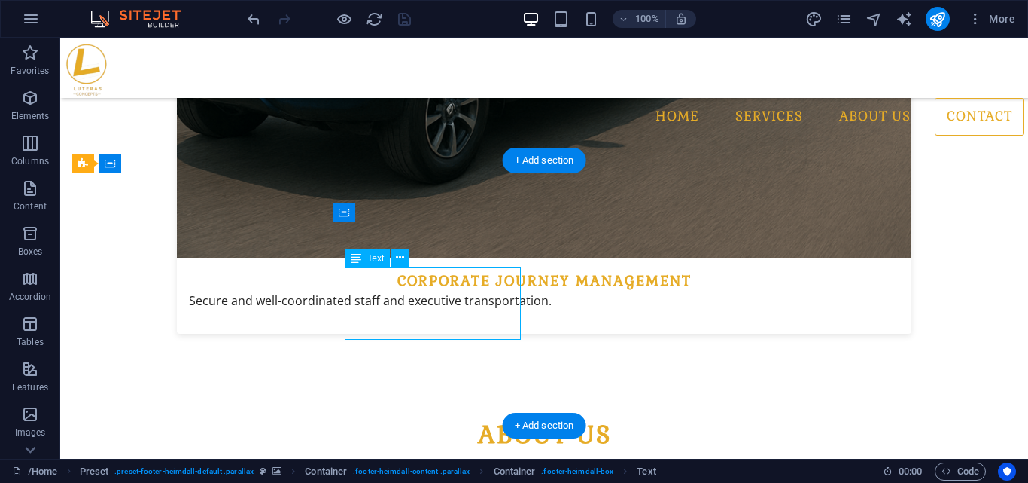
scroll to position [3124, 0]
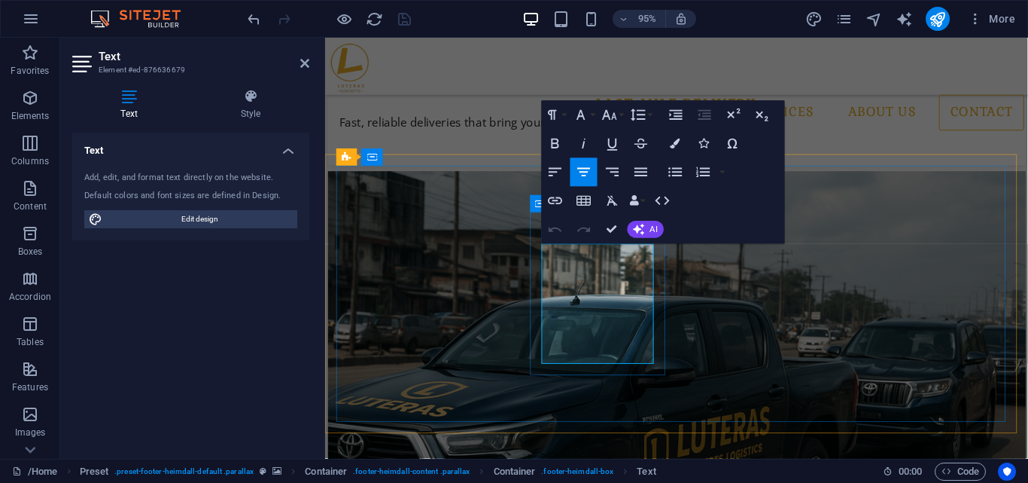
select select "%"
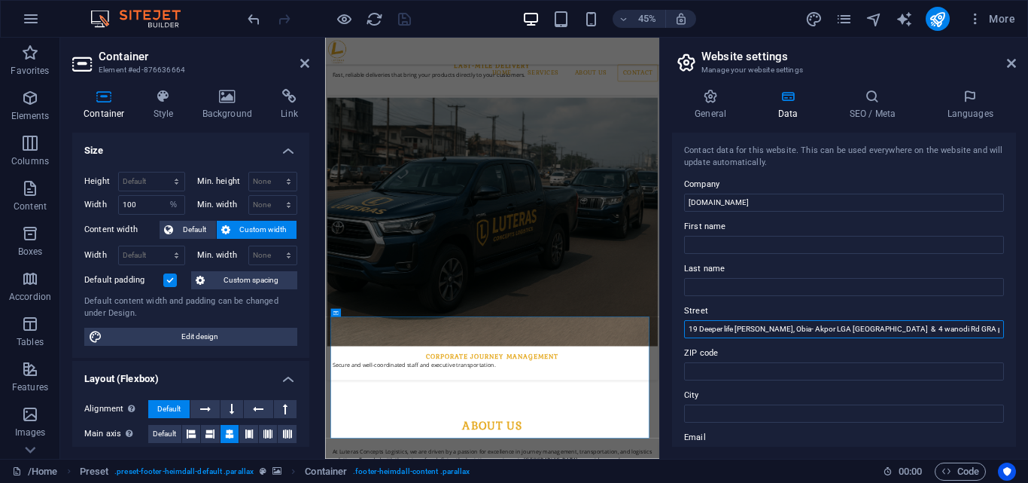
scroll to position [0, 68]
drag, startPoint x: 901, startPoint y: 327, endPoint x: 1005, endPoint y: 321, distance: 104.1
click at [1005, 321] on div "Contact data for this website. This can be used everywhere on the website and w…" at bounding box center [844, 290] width 344 height 314
paste input "4 wanodi Rd GRA phase 3. Port Harcourt, Nigeria."
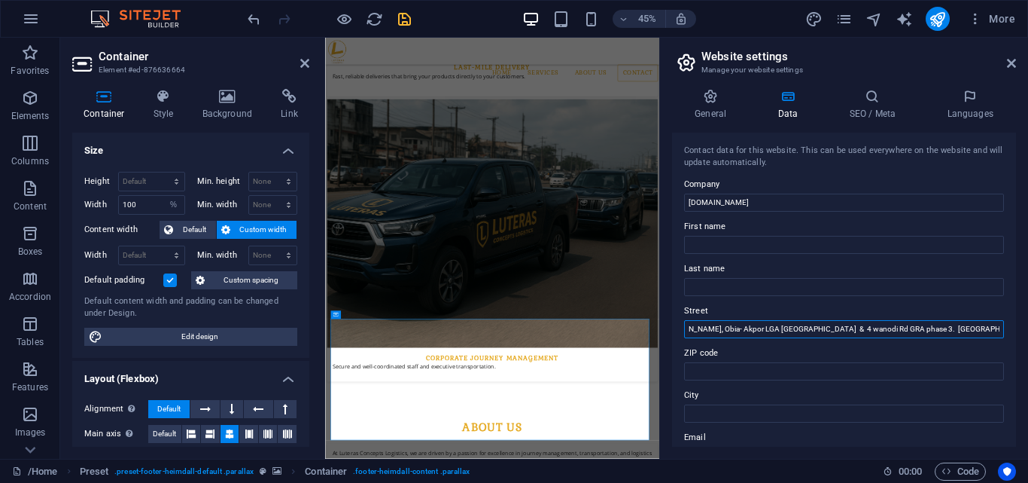
scroll to position [3132, 0]
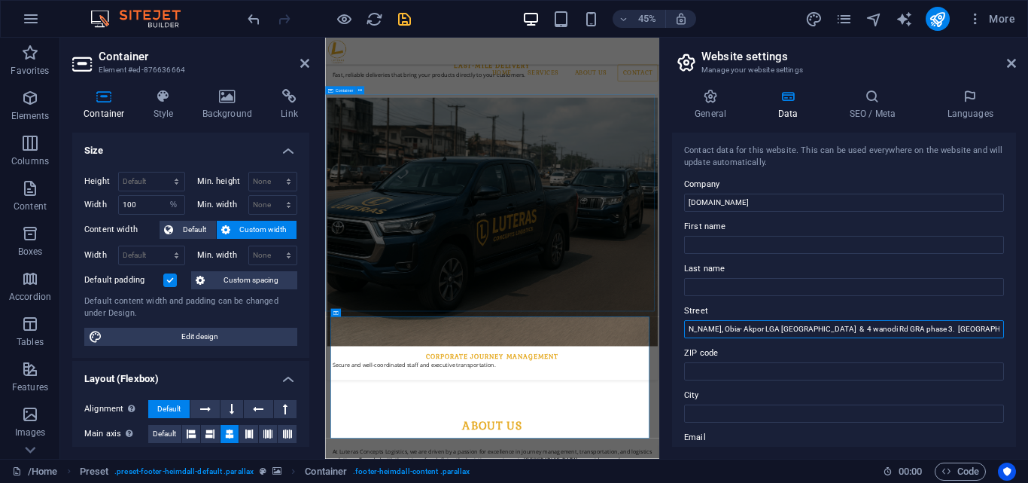
type input "19 Deeper life Rd Rukpokwu, Obia- Akpor LGA Port Harcourt. & 4 wanodi Rd GRA ph…"
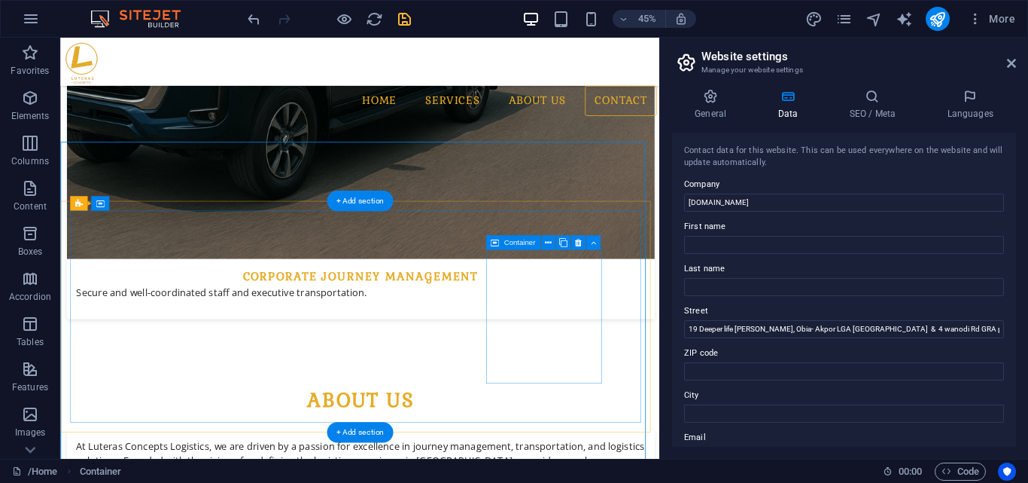
scroll to position [3128, 0]
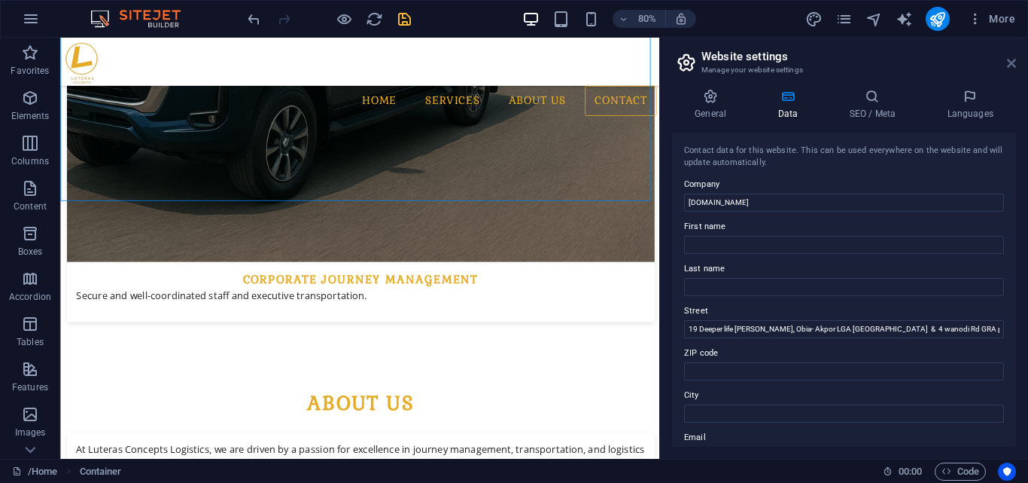
click at [1015, 68] on icon at bounding box center [1011, 63] width 9 height 12
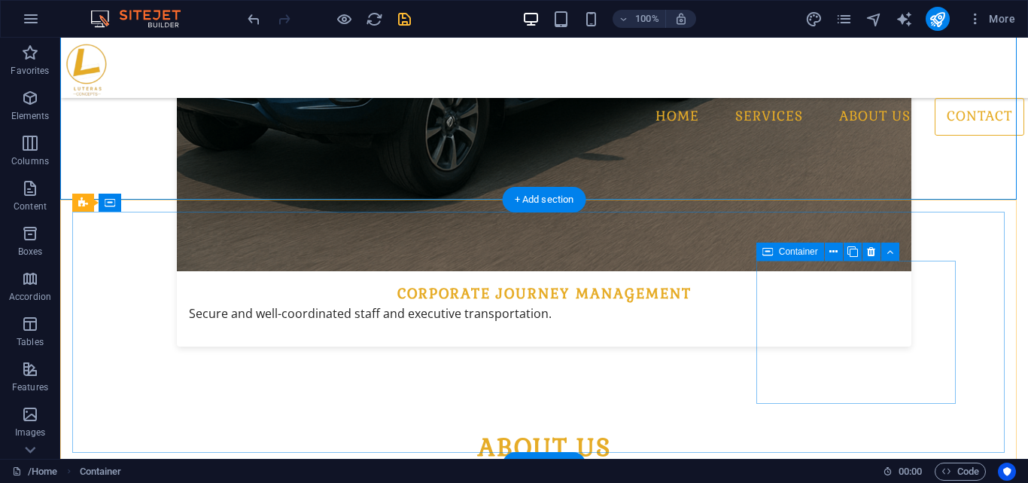
scroll to position [3070, 0]
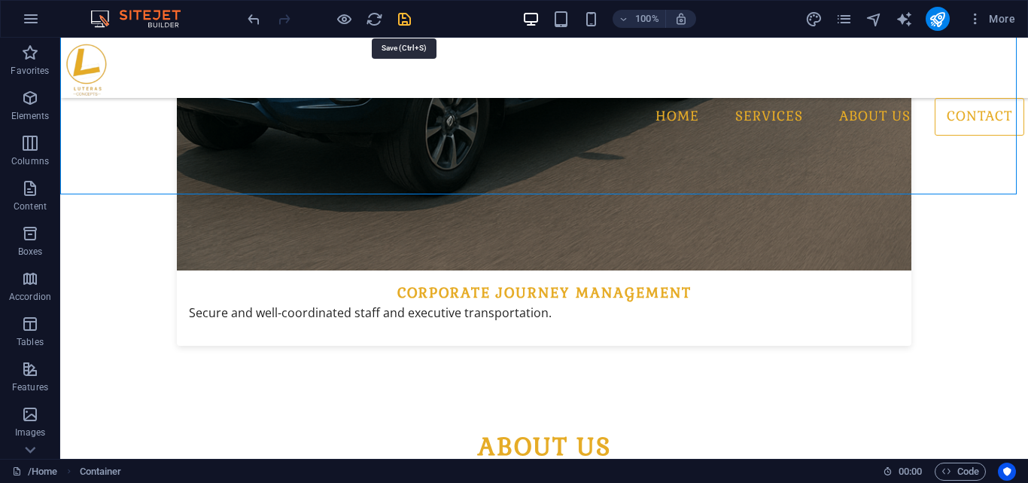
click at [401, 15] on icon "save" at bounding box center [404, 19] width 17 height 17
